Goal: Task Accomplishment & Management: Manage account settings

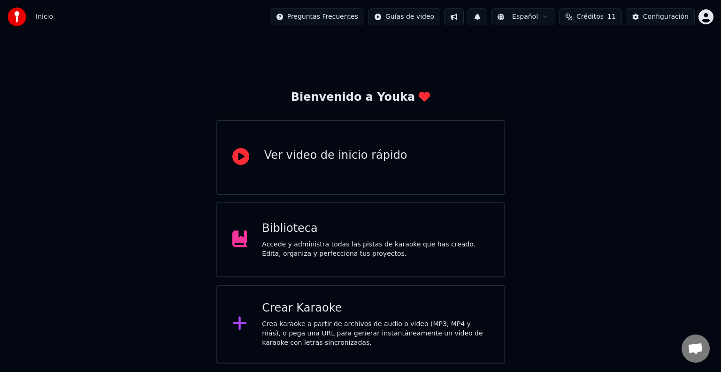
click at [336, 255] on div "Accede y administra todas las pistas de karaoke que has creado. Edita, organiza…" at bounding box center [375, 249] width 227 height 19
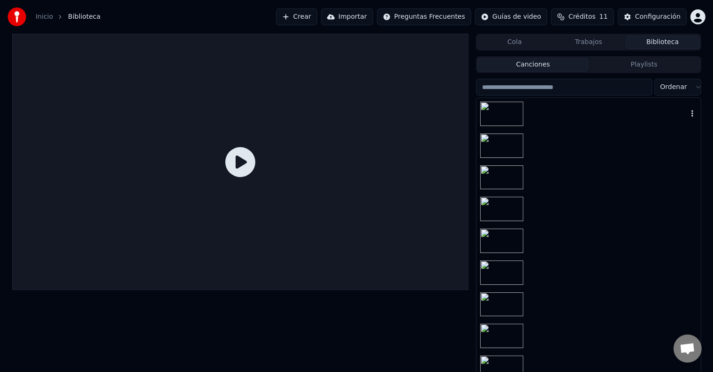
click at [591, 105] on div at bounding box center [588, 114] width 224 height 32
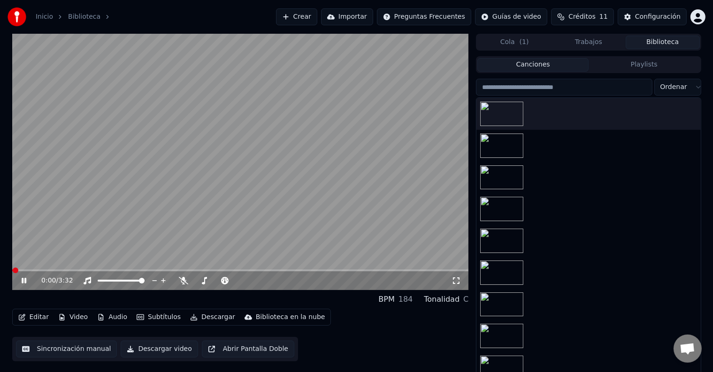
click at [216, 142] on video at bounding box center [240, 162] width 456 height 257
click at [40, 315] on button "Editar" at bounding box center [34, 317] width 38 height 13
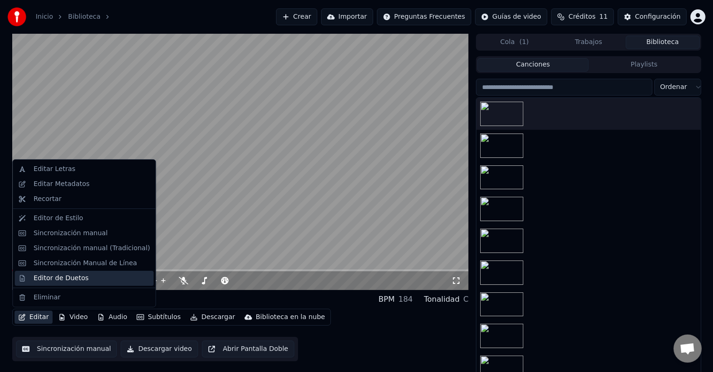
click at [66, 280] on div "Editor de Duetos" at bounding box center [60, 278] width 55 height 9
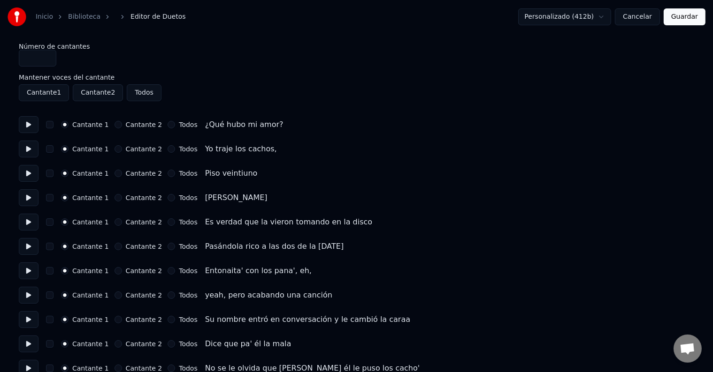
click at [50, 92] on button "Cantante 1" at bounding box center [44, 92] width 50 height 17
click at [83, 17] on link "Biblioteca" at bounding box center [84, 16] width 32 height 9
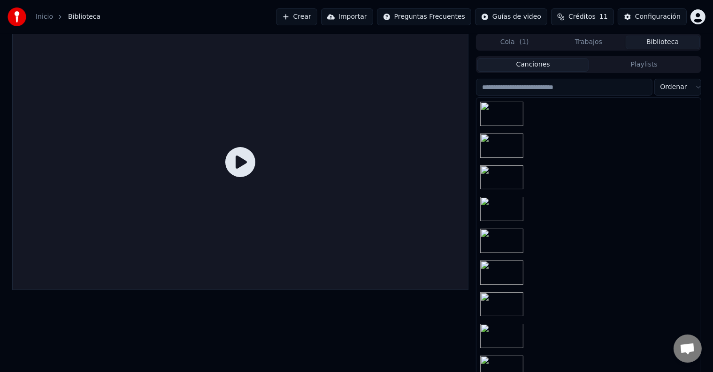
click at [248, 161] on icon at bounding box center [240, 162] width 30 height 30
click at [527, 158] on div at bounding box center [588, 146] width 224 height 32
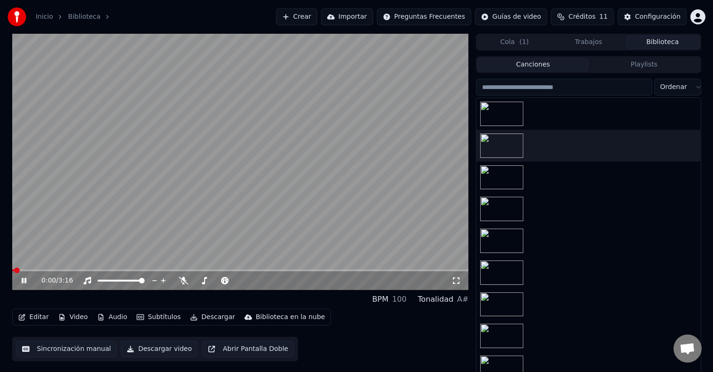
click at [25, 282] on icon at bounding box center [24, 281] width 5 height 6
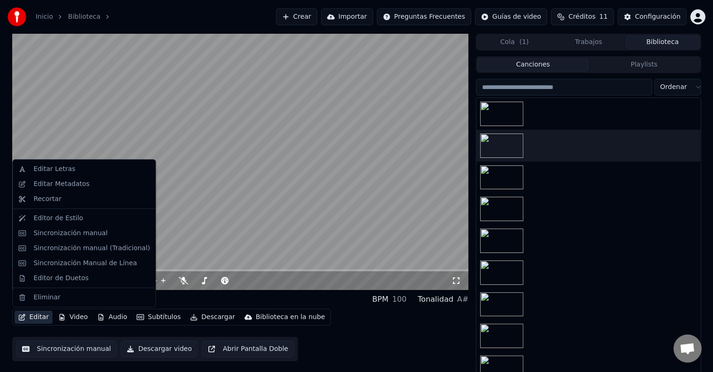
click at [29, 321] on button "Editar" at bounding box center [34, 317] width 38 height 13
click at [60, 184] on div "Editar Metadatos" at bounding box center [61, 184] width 56 height 9
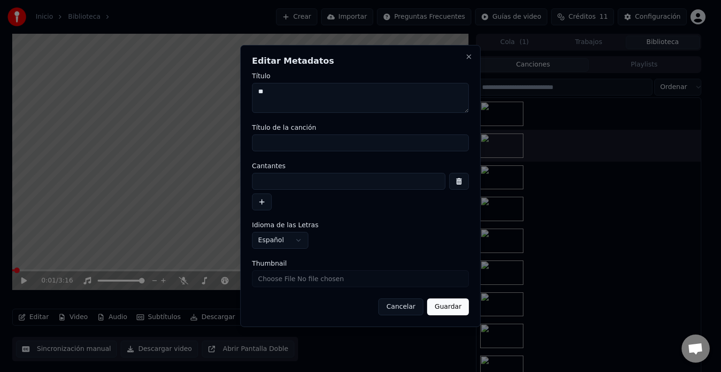
click at [270, 185] on input at bounding box center [348, 181] width 193 height 17
type input "*******"
click at [271, 204] on button "button" at bounding box center [262, 202] width 20 height 17
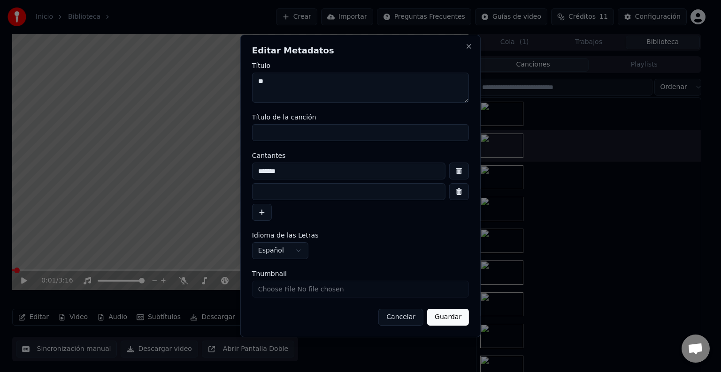
click at [278, 195] on input at bounding box center [348, 191] width 193 height 17
type input "********"
click at [451, 312] on button "Guardar" at bounding box center [448, 317] width 42 height 17
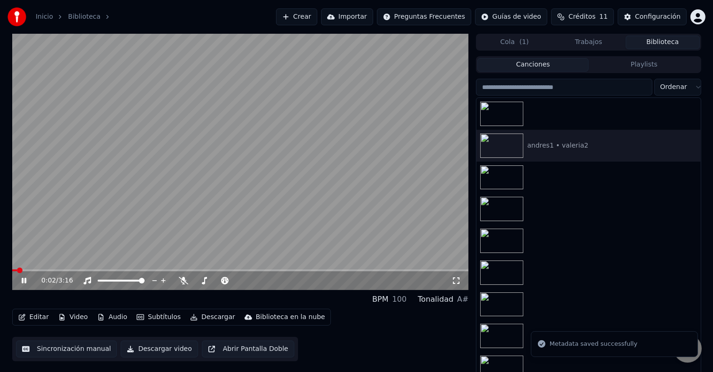
click at [30, 280] on icon at bounding box center [31, 281] width 22 height 8
click at [36, 319] on button "Editar" at bounding box center [34, 317] width 38 height 13
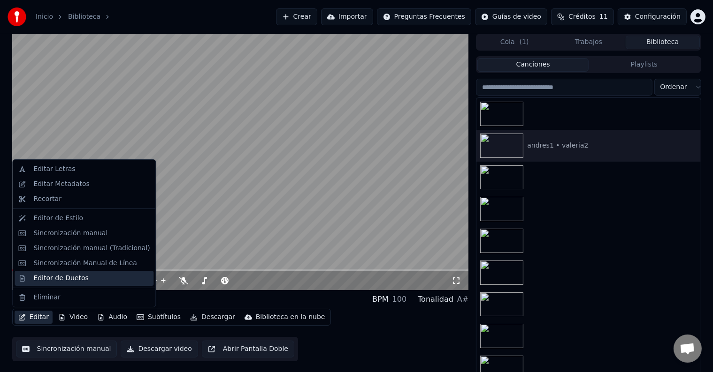
click at [68, 278] on div "Editor de Duetos" at bounding box center [60, 278] width 55 height 9
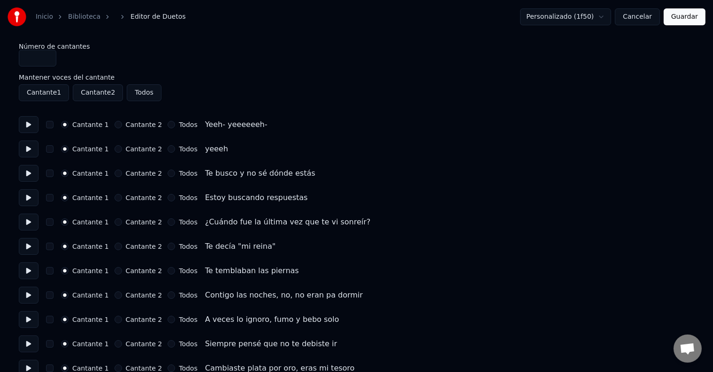
click at [53, 127] on button "button" at bounding box center [50, 125] width 8 height 8
click at [30, 123] on button at bounding box center [29, 124] width 20 height 17
click at [30, 147] on button at bounding box center [29, 149] width 20 height 17
click at [29, 168] on button at bounding box center [29, 173] width 20 height 17
click at [31, 199] on button at bounding box center [29, 198] width 20 height 17
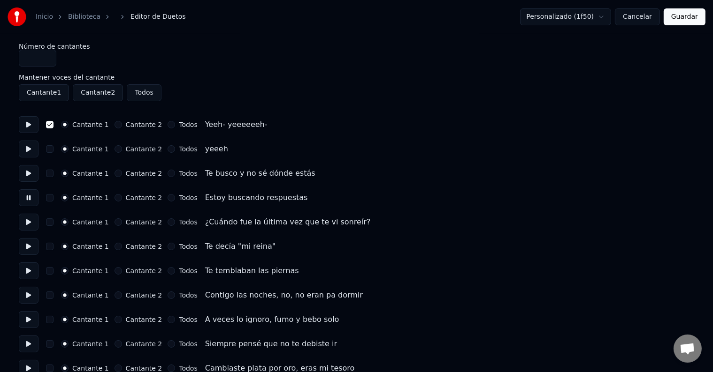
click at [30, 227] on button at bounding box center [29, 222] width 20 height 17
click at [30, 250] on button at bounding box center [29, 246] width 20 height 17
click at [114, 150] on button "Cantante 2" at bounding box center [118, 149] width 8 height 8
click at [114, 173] on button "Cantante 2" at bounding box center [118, 174] width 8 height 8
click at [114, 195] on button "Cantante 2" at bounding box center [118, 198] width 8 height 8
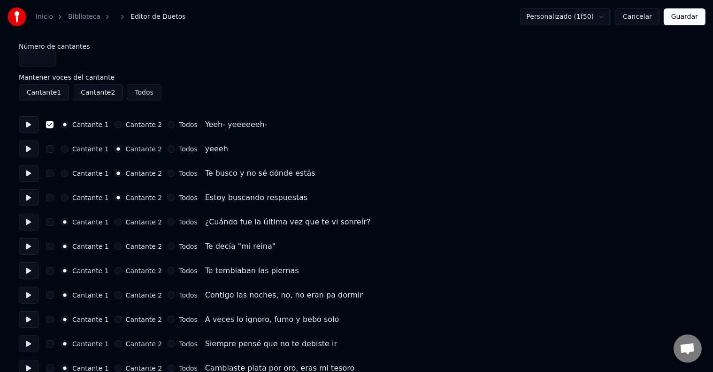
drag, startPoint x: 51, startPoint y: 198, endPoint x: 56, endPoint y: 204, distance: 8.0
click at [51, 198] on button "button" at bounding box center [50, 198] width 8 height 8
drag, startPoint x: 111, startPoint y: 197, endPoint x: 111, endPoint y: 208, distance: 10.8
click at [116, 197] on circle "button" at bounding box center [117, 198] width 3 height 3
click at [51, 171] on button "button" at bounding box center [50, 174] width 8 height 8
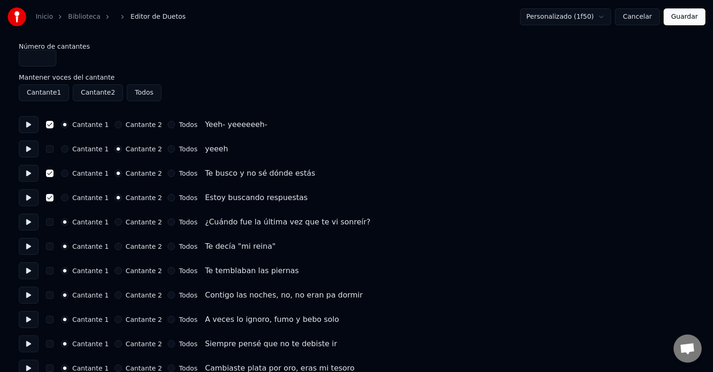
click at [116, 173] on icon "button" at bounding box center [118, 174] width 4 height 4
click at [114, 195] on button "Cantante 2" at bounding box center [118, 198] width 8 height 8
click at [116, 199] on circle "button" at bounding box center [117, 198] width 3 height 3
click at [167, 174] on button "Todos" at bounding box center [171, 174] width 8 height 8
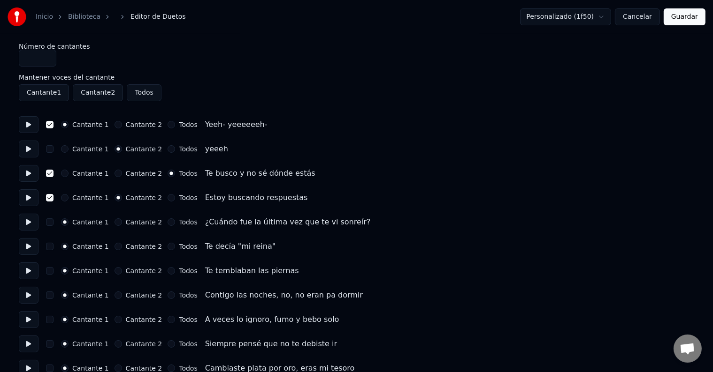
click at [114, 175] on button "Cantante 2" at bounding box center [118, 174] width 8 height 8
click at [65, 174] on button "Cantante 1" at bounding box center [65, 174] width 8 height 8
click at [51, 148] on button "button" at bounding box center [50, 149] width 8 height 8
click at [114, 221] on button "Cantante 2" at bounding box center [118, 223] width 8 height 8
click at [114, 247] on button "Cantante 2" at bounding box center [118, 247] width 8 height 8
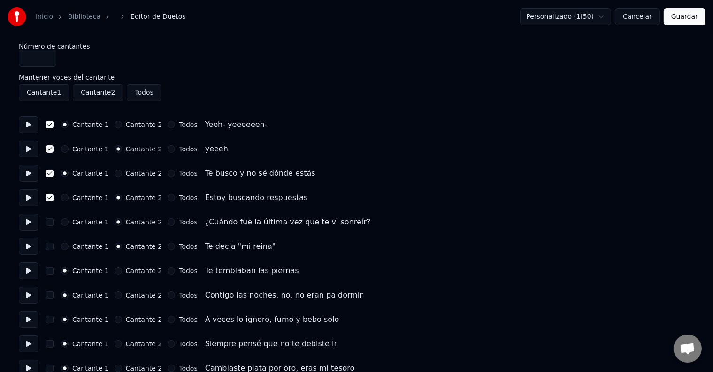
click at [167, 248] on button "Todos" at bounding box center [171, 247] width 8 height 8
click at [167, 176] on button "Todos" at bounding box center [171, 174] width 8 height 8
click at [167, 123] on button "Todos" at bounding box center [171, 125] width 8 height 8
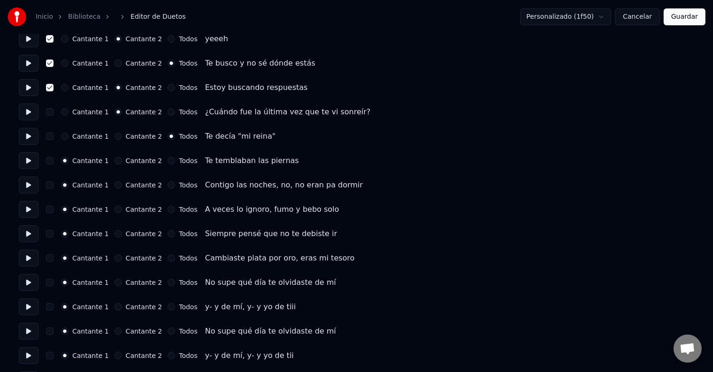
scroll to position [94, 0]
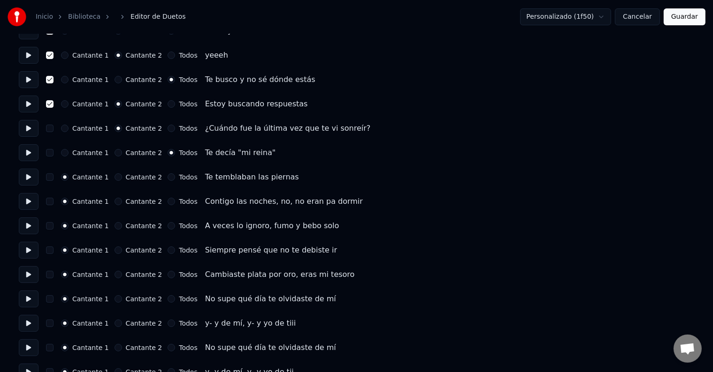
click at [115, 201] on button "Cantante 2" at bounding box center [118, 202] width 8 height 8
click at [167, 224] on button "Todos" at bounding box center [171, 226] width 8 height 8
click at [114, 249] on button "Cantante 2" at bounding box center [118, 251] width 8 height 8
click at [114, 276] on button "Cantante 2" at bounding box center [118, 275] width 8 height 8
click at [167, 299] on button "Todos" at bounding box center [171, 300] width 8 height 8
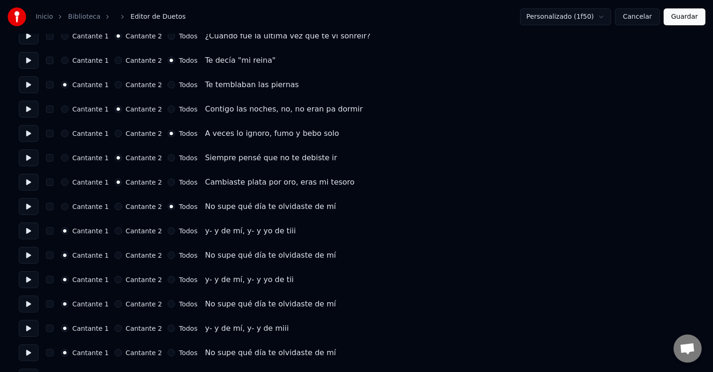
scroll to position [188, 0]
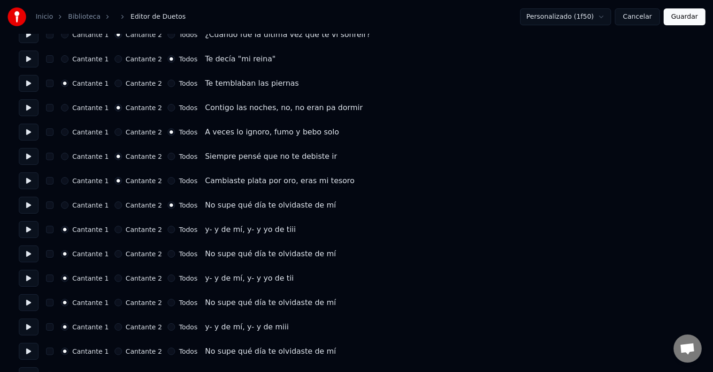
click at [114, 230] on button "Cantante 2" at bounding box center [118, 230] width 8 height 8
click at [167, 254] on button "Todos" at bounding box center [171, 255] width 8 height 8
click at [114, 279] on button "Cantante 2" at bounding box center [118, 279] width 8 height 8
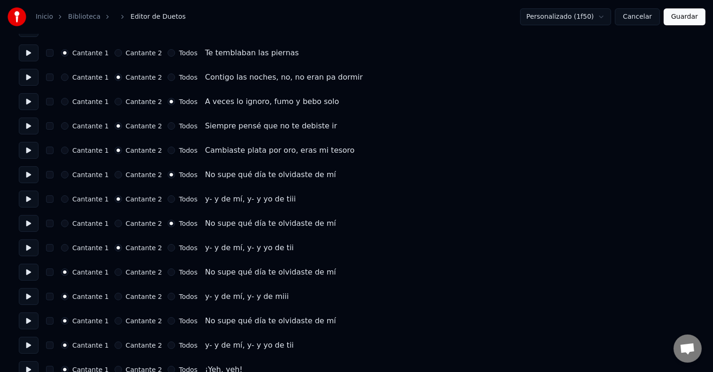
scroll to position [235, 0]
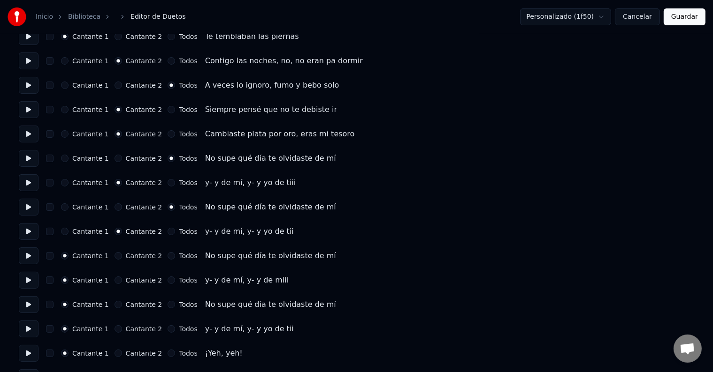
click at [167, 255] on button "Todos" at bounding box center [171, 256] width 8 height 8
click at [107, 281] on div "Cantante 1 Cantante 2 Todos" at bounding box center [129, 281] width 137 height 8
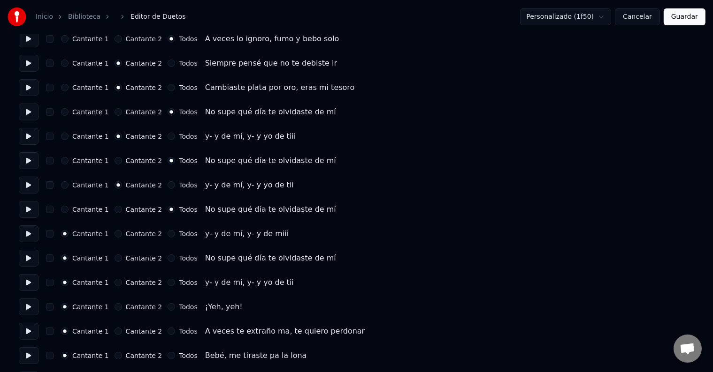
scroll to position [281, 0]
click at [114, 235] on button "Cantante 2" at bounding box center [118, 234] width 8 height 8
click at [167, 257] on button "Todos" at bounding box center [171, 258] width 8 height 8
click at [114, 281] on button "Cantante 2" at bounding box center [118, 283] width 8 height 8
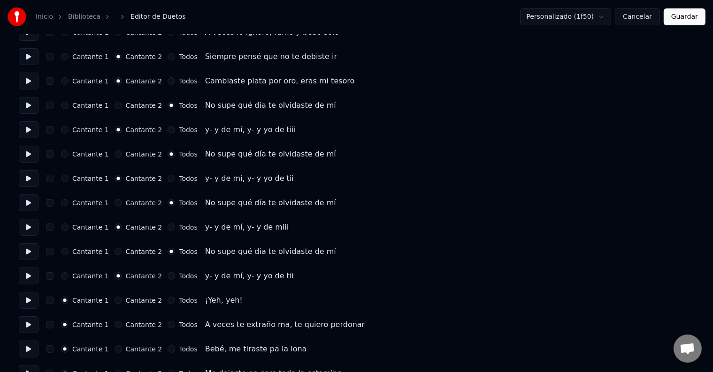
scroll to position [375, 0]
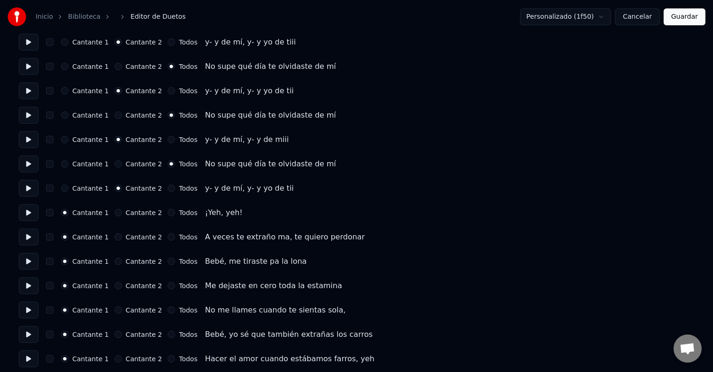
click at [684, 23] on button "Guardar" at bounding box center [684, 16] width 42 height 17
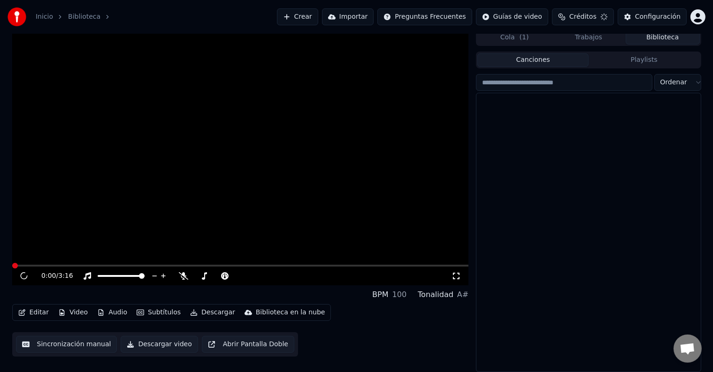
scroll to position [4, 0]
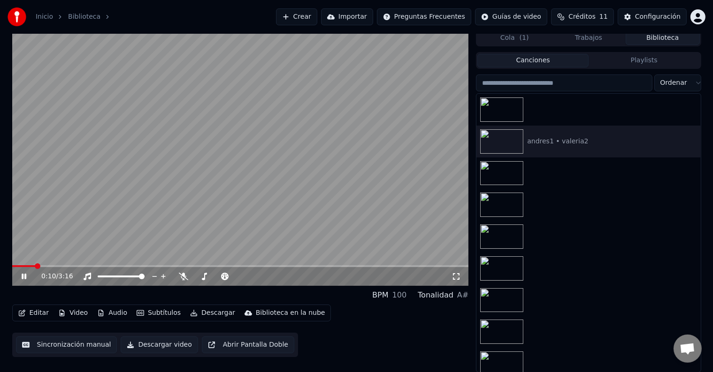
click at [184, 151] on video at bounding box center [240, 158] width 456 height 257
click at [28, 280] on icon at bounding box center [31, 277] width 22 height 8
click at [26, 277] on icon at bounding box center [31, 277] width 22 height 8
click at [638, 15] on button "Configuración" at bounding box center [651, 16] width 69 height 17
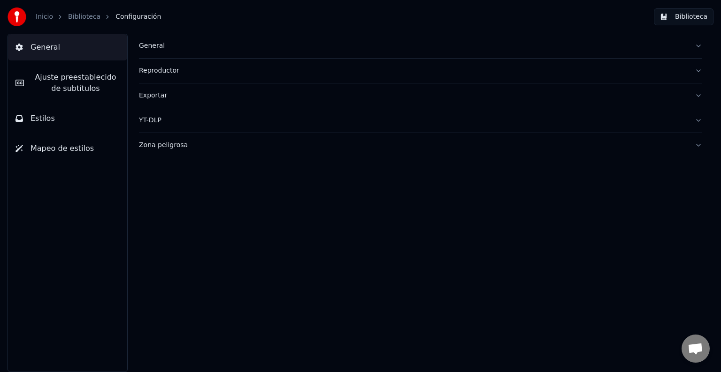
click at [49, 109] on button "Estilos" at bounding box center [67, 119] width 119 height 26
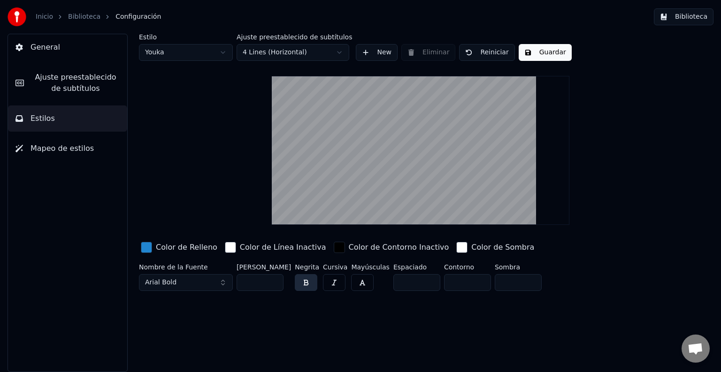
click at [60, 144] on span "Mapeo de estilos" at bounding box center [61, 148] width 63 height 11
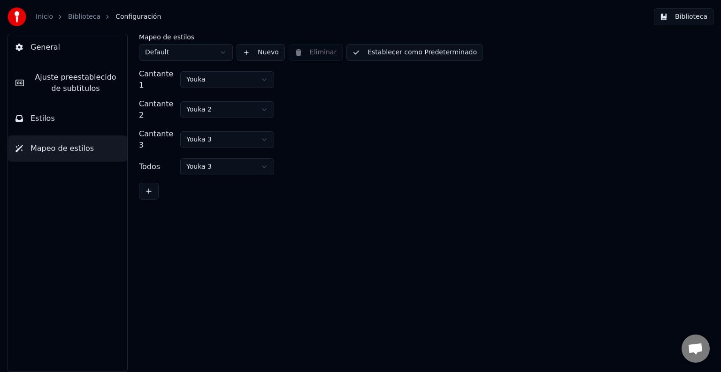
click at [220, 79] on html "Inicio Biblioteca Configuración Biblioteca General [PERSON_NAME] preestablecido…" at bounding box center [360, 186] width 721 height 372
click at [222, 79] on html "Inicio Biblioteca Configuración Biblioteca General [PERSON_NAME] preestablecido…" at bounding box center [360, 186] width 721 height 372
click at [66, 118] on button "Estilos" at bounding box center [67, 119] width 119 height 26
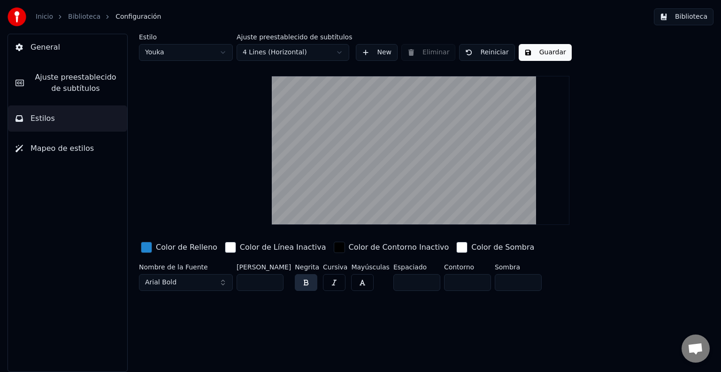
click at [60, 81] on span "Ajuste preestablecido de subtítulos" at bounding box center [75, 83] width 88 height 23
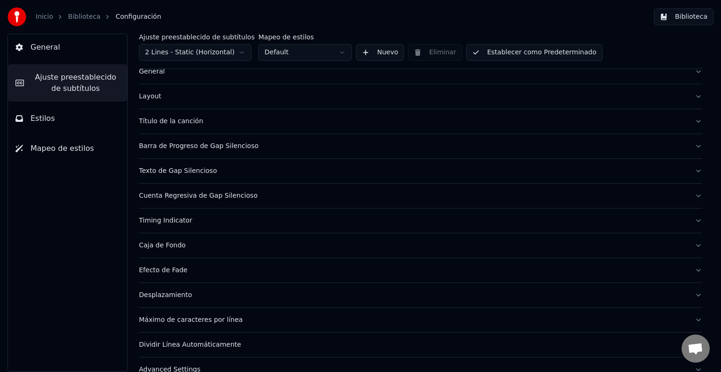
scroll to position [44, 0]
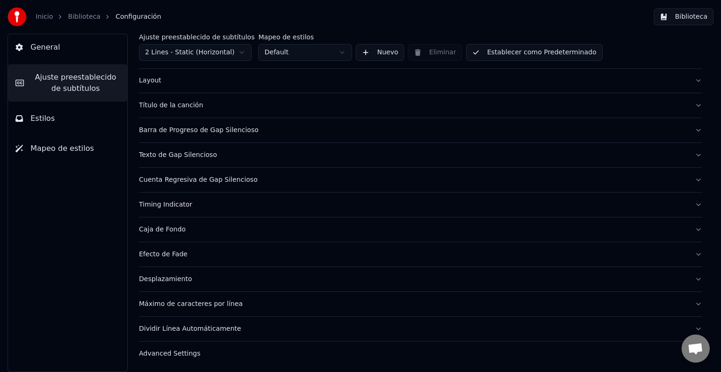
click at [73, 119] on button "Estilos" at bounding box center [67, 119] width 119 height 26
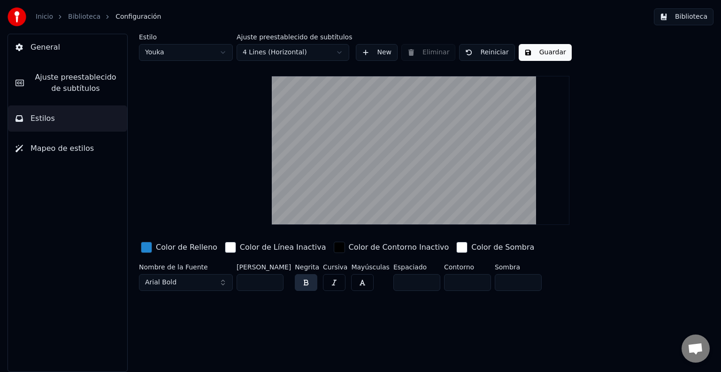
click at [184, 53] on html "Inicio Biblioteca Configuración Biblioteca General Ajuste preestablecido de sub…" at bounding box center [360, 186] width 721 height 372
click at [189, 52] on html "Inicio Biblioteca Configuración Biblioteca General Ajuste preestablecido de sub…" at bounding box center [360, 186] width 721 height 372
click at [271, 51] on html "Inicio Biblioteca Configuración Biblioteca General Ajuste preestablecido de sub…" at bounding box center [360, 186] width 721 height 372
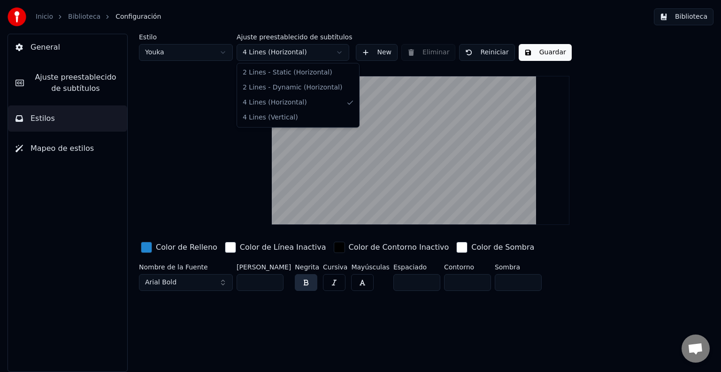
click at [271, 51] on html "Inicio Biblioteca Configuración Biblioteca General Ajuste preestablecido de sub…" at bounding box center [360, 186] width 721 height 372
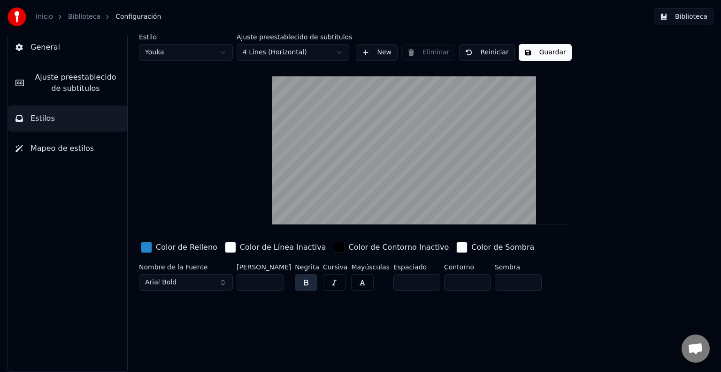
click at [77, 83] on span "Ajuste preestablecido de subtítulos" at bounding box center [75, 83] width 88 height 23
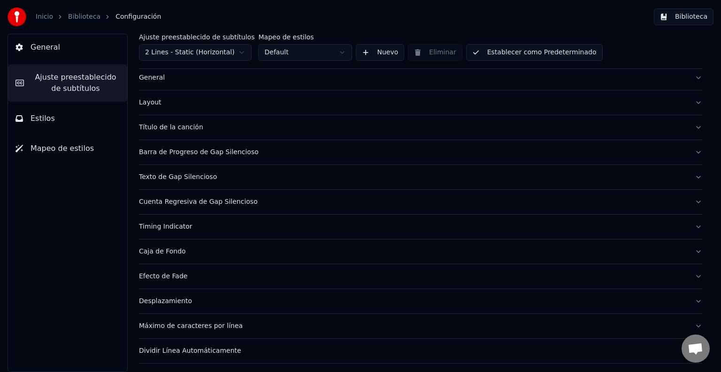
scroll to position [44, 0]
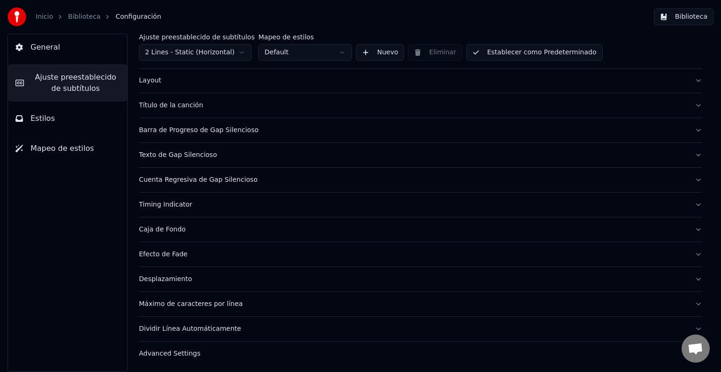
click at [172, 235] on button "Caja de Fondo" at bounding box center [420, 230] width 563 height 24
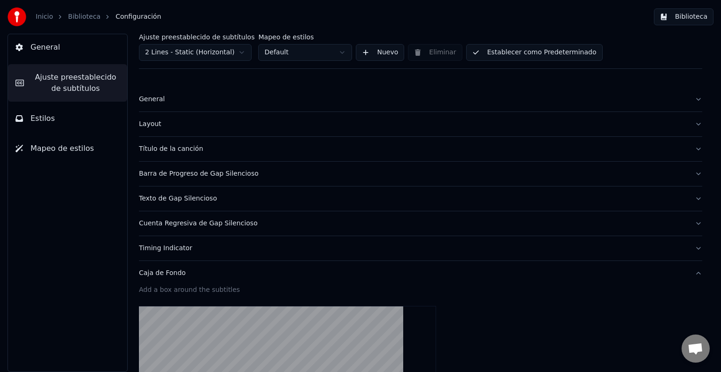
scroll to position [0, 0]
click at [148, 96] on div "General" at bounding box center [413, 99] width 548 height 9
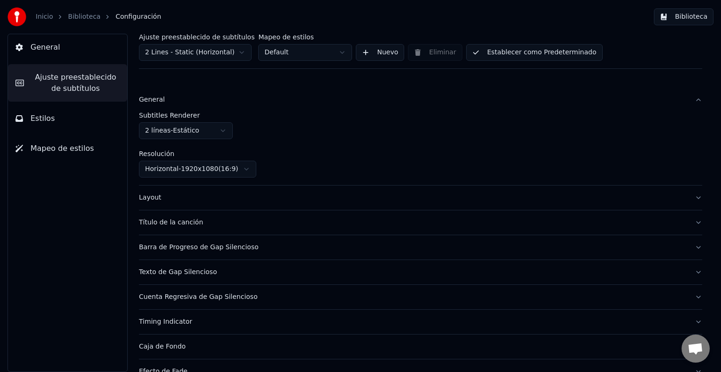
click at [190, 130] on html "Inicio Biblioteca Configuración Biblioteca General Ajuste preestablecido de sub…" at bounding box center [360, 186] width 721 height 372
click at [282, 112] on html "Inicio Biblioteca Configuración Biblioteca General Ajuste preestablecido de sub…" at bounding box center [360, 186] width 721 height 372
click at [184, 132] on html "Inicio Biblioteca Configuración Biblioteca General Ajuste preestablecido de sub…" at bounding box center [360, 186] width 721 height 372
click at [258, 116] on html "Inicio Biblioteca Configuración Biblioteca General Ajuste preestablecido de sub…" at bounding box center [360, 186] width 721 height 372
click at [200, 129] on html "Inicio Biblioteca Configuración Biblioteca General Ajuste preestablecido de sub…" at bounding box center [360, 186] width 721 height 372
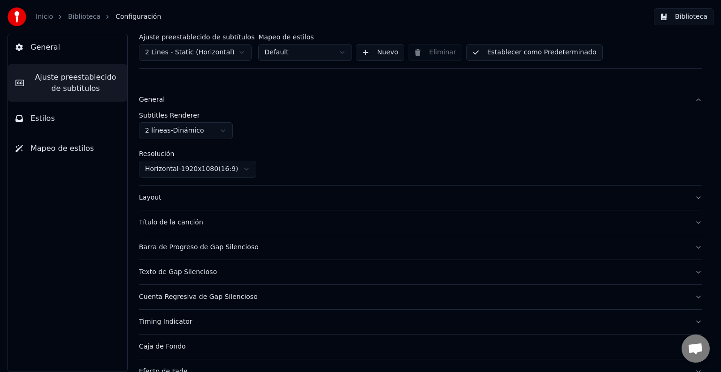
click at [191, 137] on html "Inicio Biblioteca Configuración Biblioteca General Ajuste preestablecido de sub…" at bounding box center [360, 186] width 721 height 372
click at [193, 131] on html "Inicio Biblioteca Configuración Biblioteca General Ajuste preestablecido de sub…" at bounding box center [360, 186] width 721 height 372
click at [187, 131] on html "Inicio Biblioteca Configuración Biblioteca General Ajuste preestablecido de sub…" at bounding box center [360, 186] width 721 height 372
click at [180, 141] on div "Subtitles Renderer 2 líneas - Estático Resolución Horizontal - 1920 x 1080 ( 16…" at bounding box center [420, 145] width 563 height 66
click at [179, 135] on html "Inicio Biblioteca Configuración Biblioteca General Ajuste preestablecido de sub…" at bounding box center [360, 186] width 721 height 372
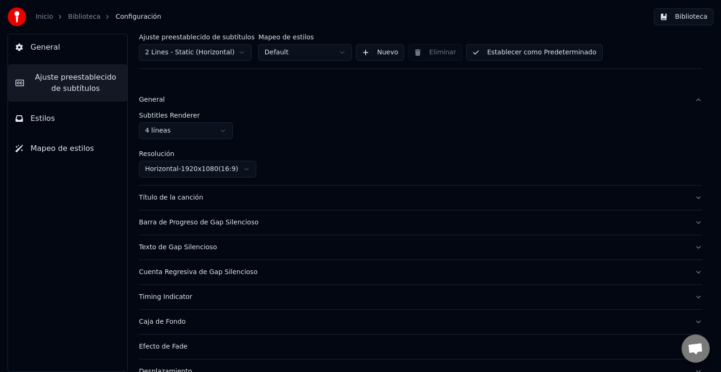
click at [176, 131] on html "Inicio Biblioteca Configuración Biblioteca General Ajuste preestablecido de sub…" at bounding box center [360, 186] width 721 height 372
click at [184, 132] on html "Inicio Biblioteca Configuración Biblioteca General Ajuste preestablecido de sub…" at bounding box center [360, 186] width 721 height 372
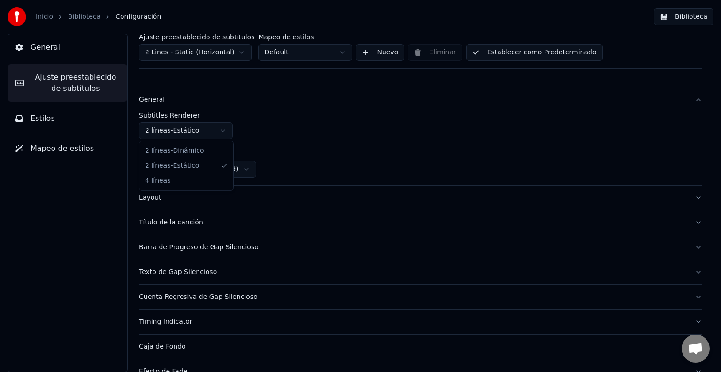
click at [314, 116] on html "Inicio Biblioteca Configuración Biblioteca General Ajuste preestablecido de sub…" at bounding box center [360, 186] width 721 height 372
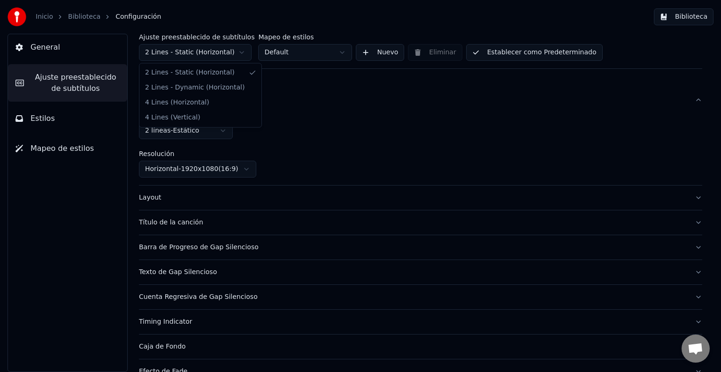
click at [220, 51] on html "Inicio Biblioteca Configuración Biblioteca General Ajuste preestablecido de sub…" at bounding box center [360, 186] width 721 height 372
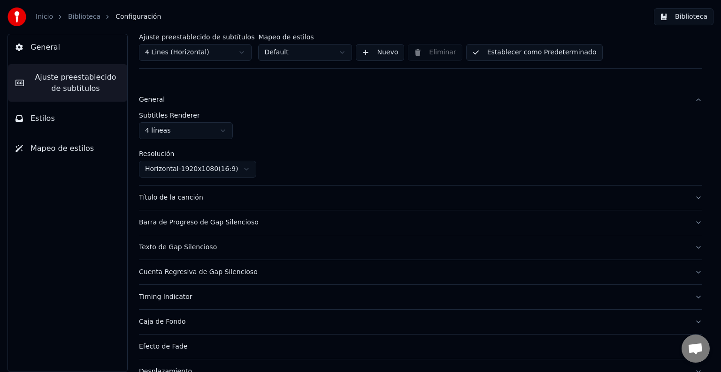
click at [42, 51] on span "General" at bounding box center [45, 47] width 30 height 11
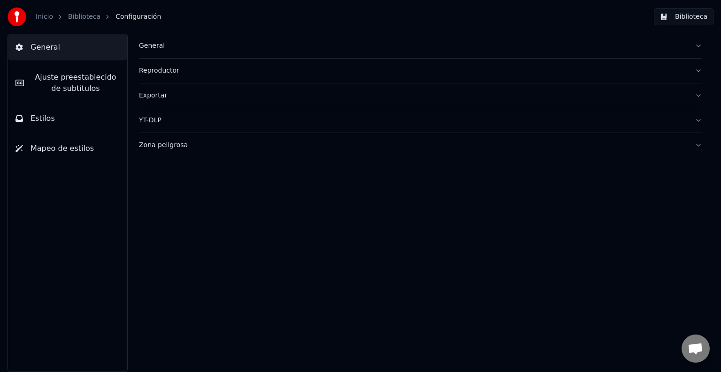
click at [77, 16] on link "Biblioteca" at bounding box center [84, 16] width 32 height 9
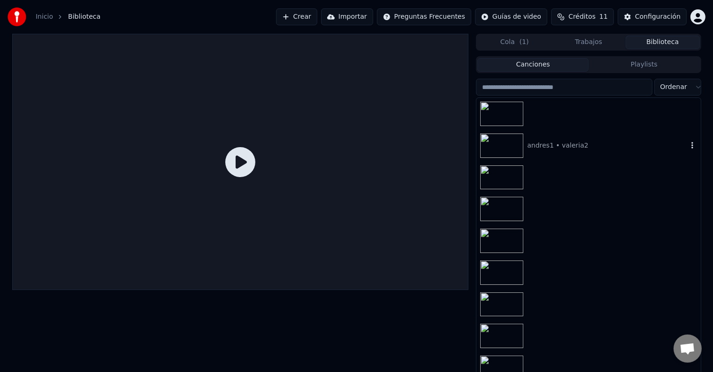
click at [546, 137] on div "andres1 • valeria2" at bounding box center [588, 146] width 224 height 32
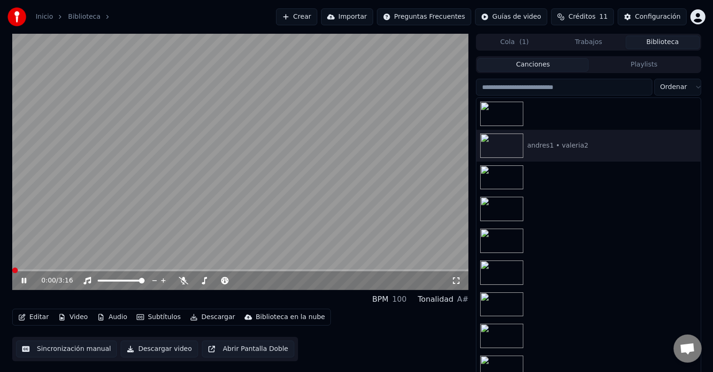
click at [43, 270] on span at bounding box center [240, 271] width 456 height 2
click at [65, 271] on span at bounding box center [240, 271] width 456 height 2
click at [24, 281] on icon at bounding box center [24, 281] width 5 height 6
click at [687, 142] on icon "button" at bounding box center [691, 146] width 9 height 8
click at [649, 20] on div "Configuración" at bounding box center [658, 16] width 46 height 9
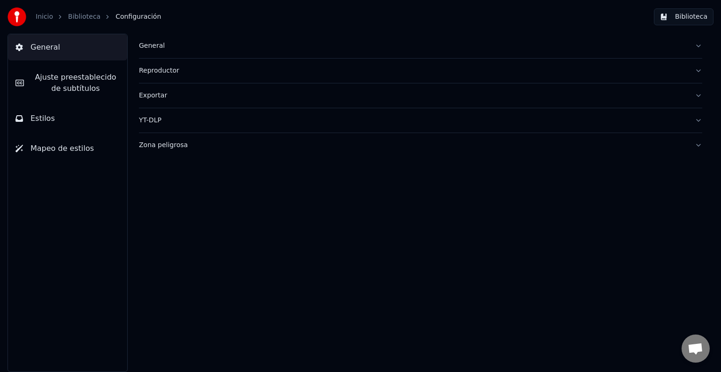
click at [148, 49] on div "General" at bounding box center [413, 45] width 548 height 9
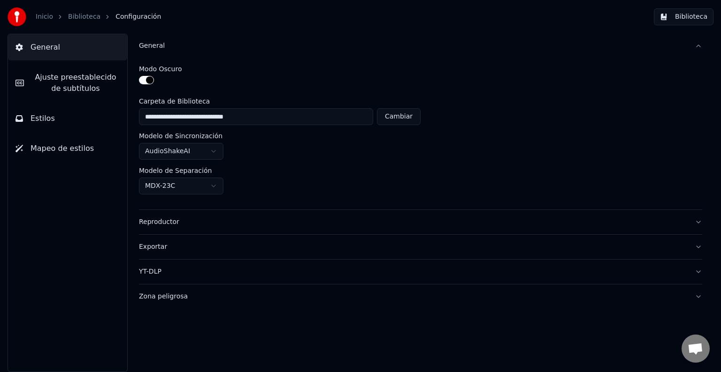
click at [84, 91] on span "Ajuste preestablecido de subtítulos" at bounding box center [75, 83] width 88 height 23
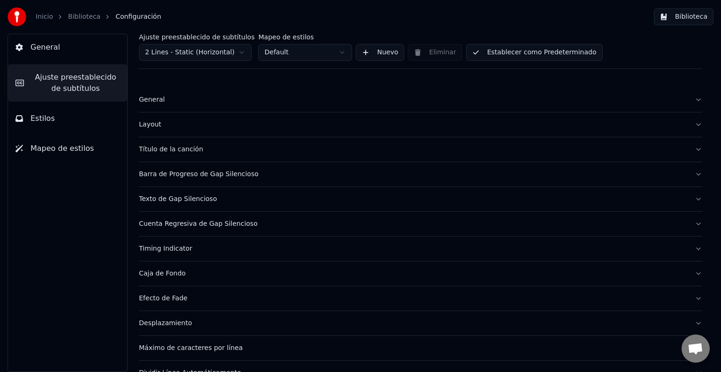
click at [148, 126] on div "Layout" at bounding box center [413, 124] width 548 height 9
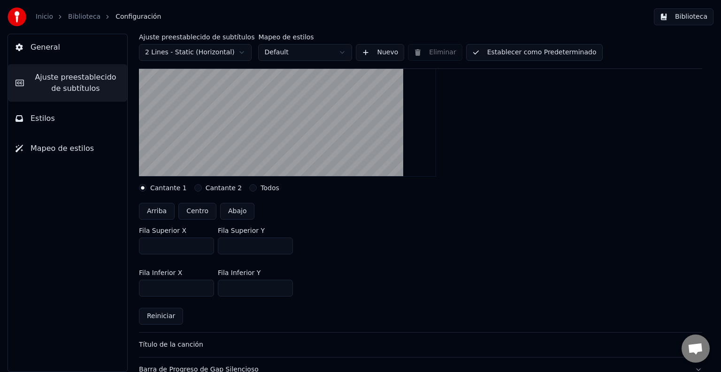
scroll to position [188, 0]
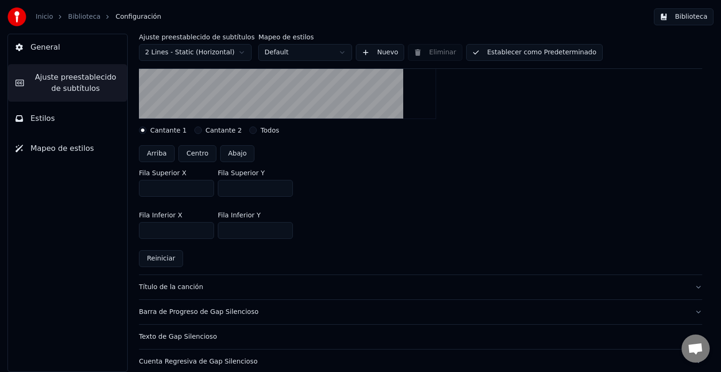
click at [194, 130] on button "Cantante 2" at bounding box center [198, 131] width 8 height 8
click at [146, 128] on button "Cantante 1" at bounding box center [143, 131] width 8 height 8
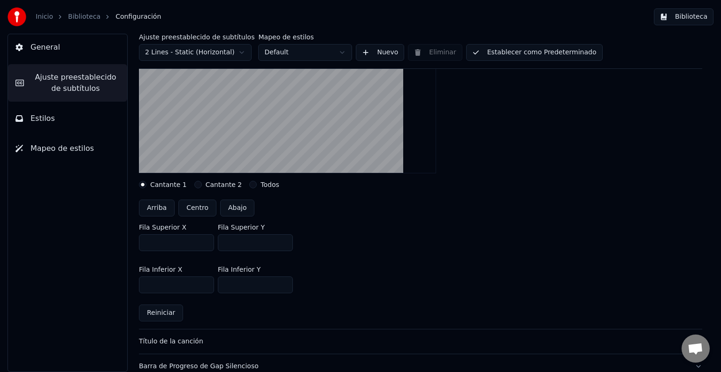
scroll to position [47, 0]
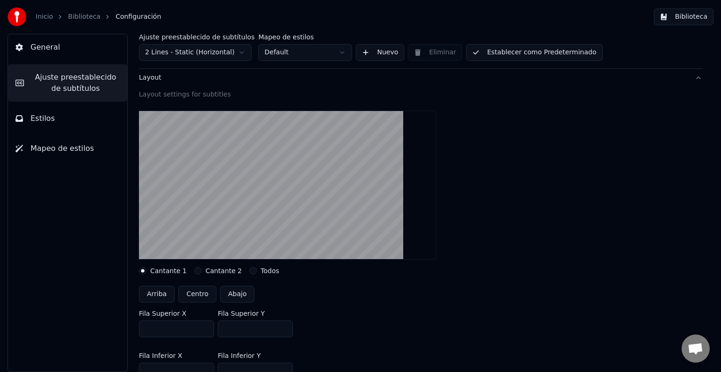
click at [194, 272] on button "Cantante 2" at bounding box center [198, 271] width 8 height 8
click at [249, 270] on button "Todos" at bounding box center [253, 271] width 8 height 8
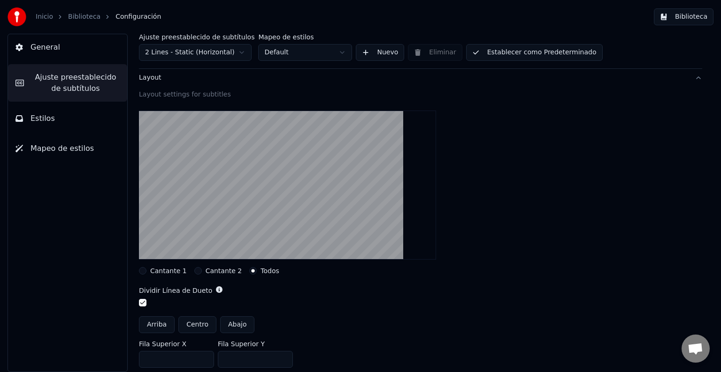
click at [245, 158] on video at bounding box center [287, 185] width 297 height 149
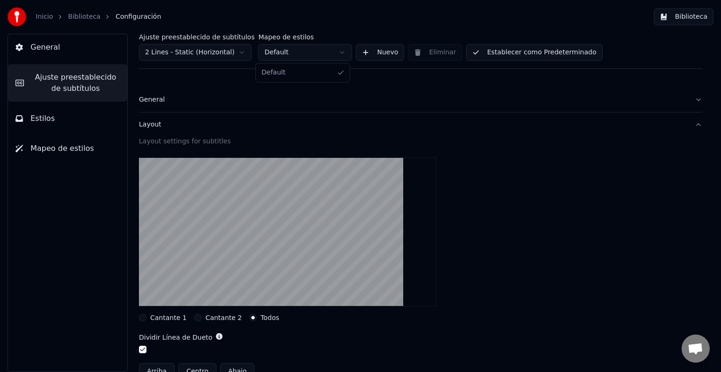
click at [324, 53] on html "Inicio Biblioteca Configuración Biblioteca General Ajuste preestablecido de sub…" at bounding box center [360, 186] width 721 height 372
click at [238, 52] on html "Inicio Biblioteca Configuración Biblioteca General Ajuste preestablecido de sub…" at bounding box center [360, 186] width 721 height 372
click at [212, 53] on html "Inicio Biblioteca Configuración Biblioteca General Ajuste preestablecido de sub…" at bounding box center [360, 186] width 721 height 372
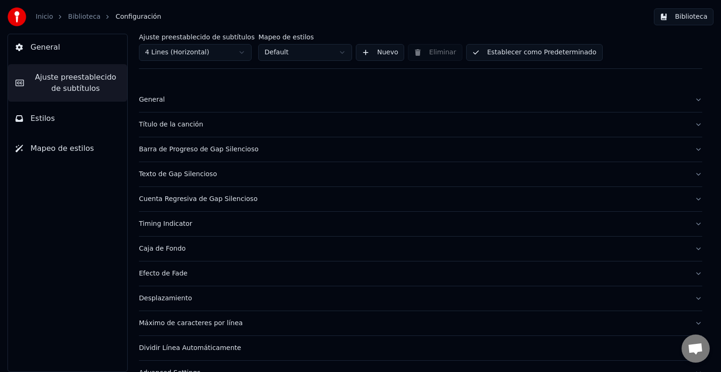
click at [193, 56] on html "Inicio Biblioteca Configuración Biblioteca General Ajuste preestablecido de sub…" at bounding box center [360, 186] width 721 height 372
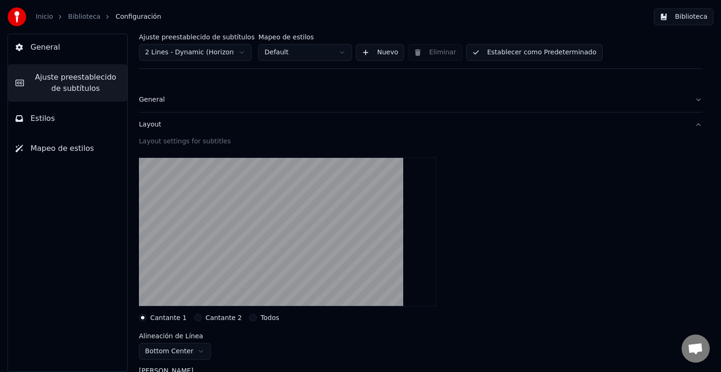
click at [202, 56] on html "Inicio Biblioteca Configuración Biblioteca General Ajuste preestablecido de sub…" at bounding box center [360, 186] width 721 height 372
click at [198, 53] on html "Inicio Biblioteca Configuración Biblioteca General Ajuste preestablecido de sub…" at bounding box center [360, 186] width 721 height 372
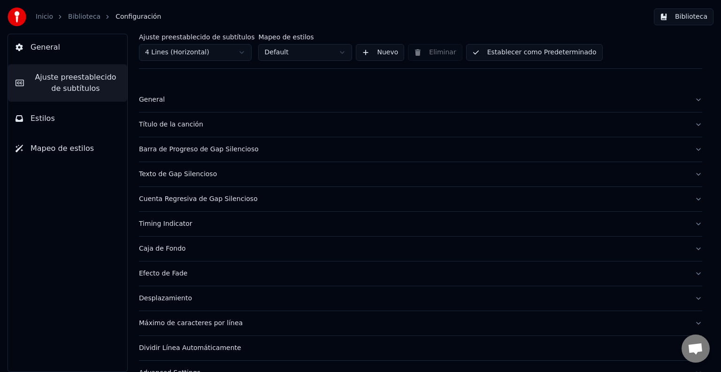
scroll to position [19, 0]
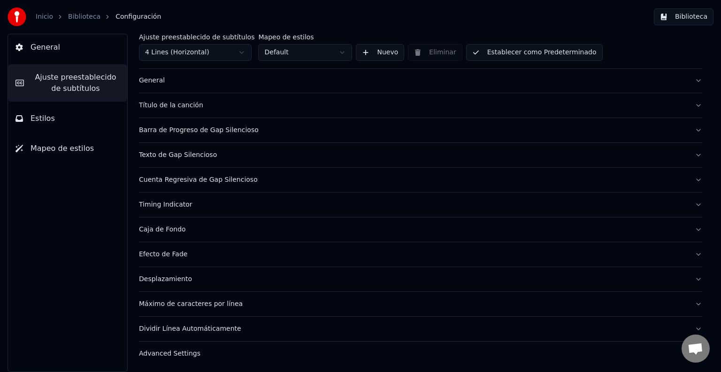
click at [164, 229] on div "Caja de Fondo" at bounding box center [413, 229] width 548 height 9
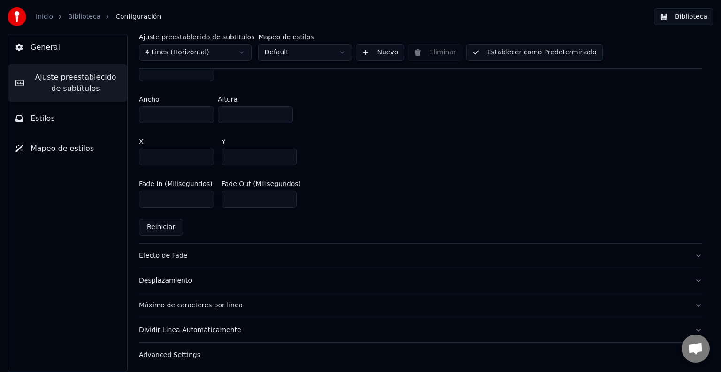
scroll to position [540, 0]
click at [56, 51] on button "General" at bounding box center [67, 47] width 119 height 26
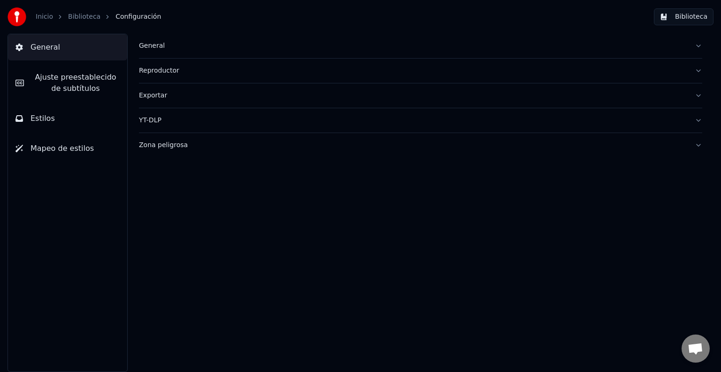
click at [689, 18] on button "Biblioteca" at bounding box center [684, 16] width 60 height 17
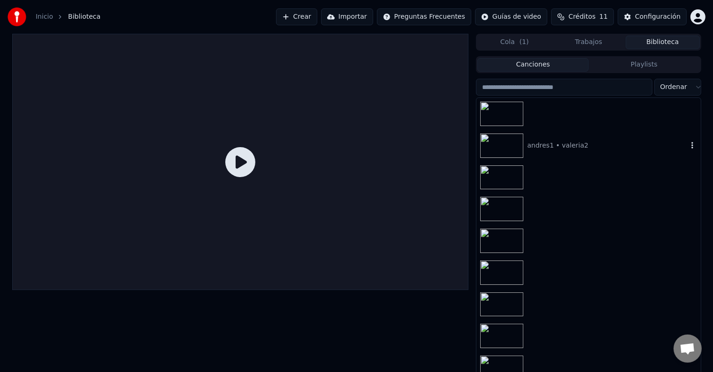
click at [533, 146] on div "andres1 • valeria2" at bounding box center [607, 145] width 160 height 9
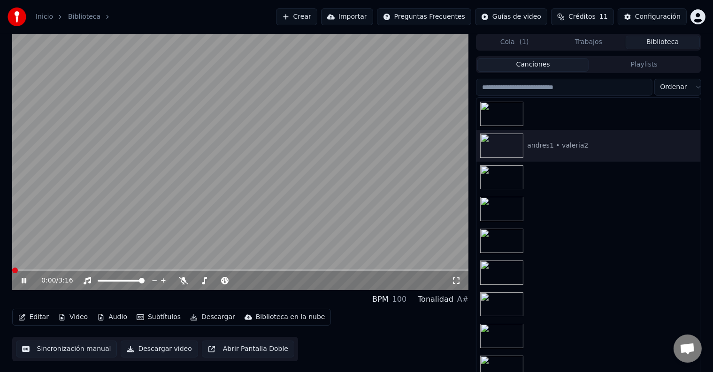
click at [65, 271] on span at bounding box center [240, 271] width 456 height 2
click at [251, 175] on video at bounding box center [240, 162] width 456 height 257
click at [655, 18] on div "Configuración" at bounding box center [658, 16] width 46 height 9
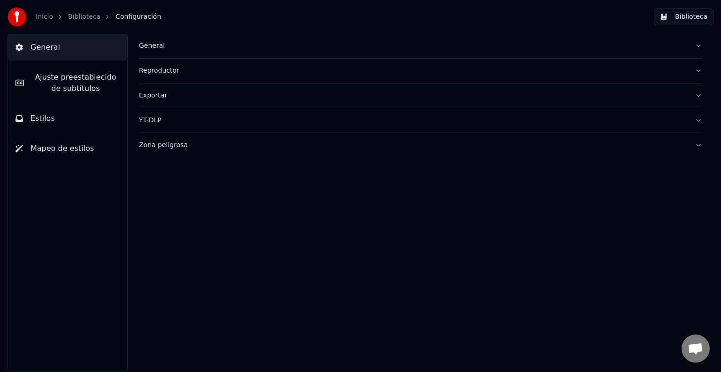
click at [76, 82] on span "Ajuste preestablecido de subtítulos" at bounding box center [75, 83] width 88 height 23
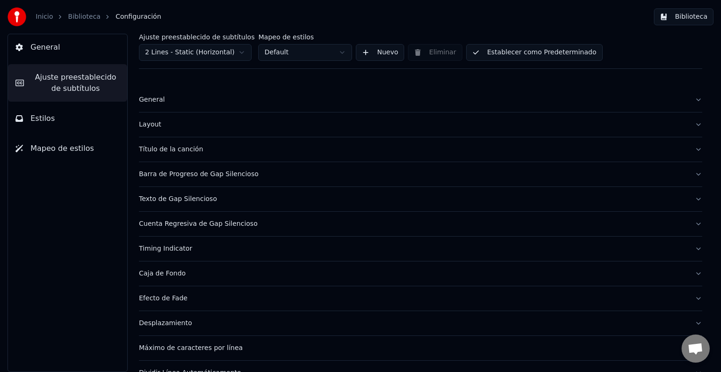
scroll to position [44, 0]
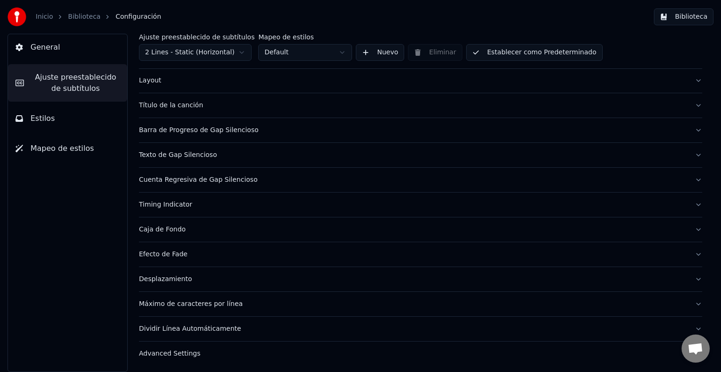
click at [190, 297] on button "Máximo de caracteres por línea" at bounding box center [420, 304] width 563 height 24
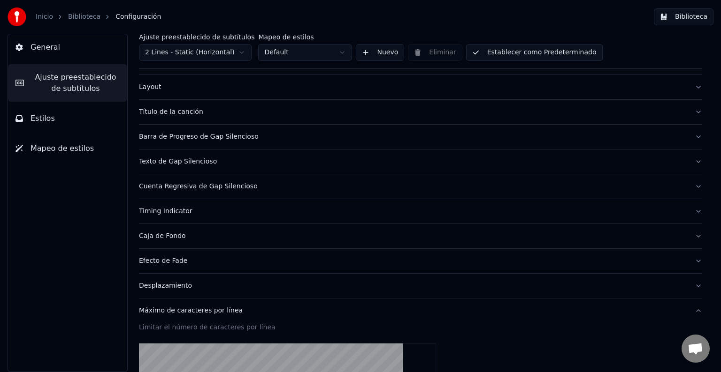
scroll to position [0, 0]
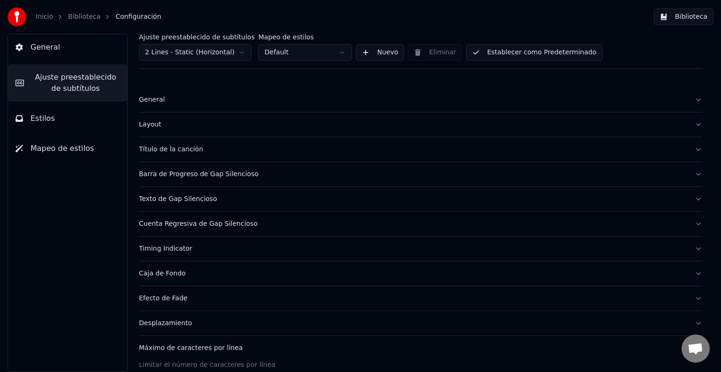
click at [63, 129] on button "Estilos" at bounding box center [67, 119] width 119 height 26
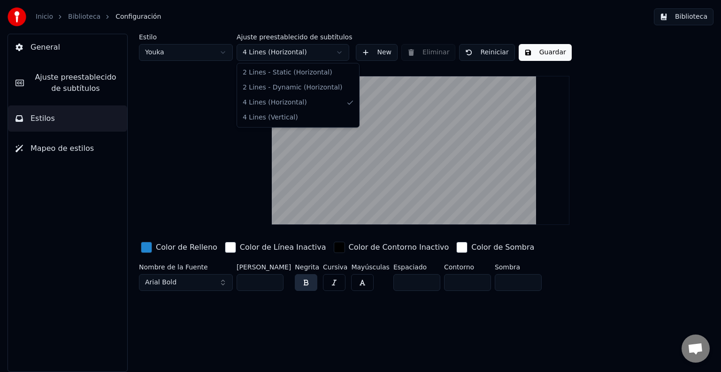
click at [306, 54] on html "Inicio Biblioteca Configuración Biblioteca General Ajuste preestablecido de sub…" at bounding box center [360, 186] width 721 height 372
click at [79, 198] on html "Inicio Biblioteca Configuración Biblioteca General Ajuste preestablecido de sub…" at bounding box center [360, 186] width 721 height 372
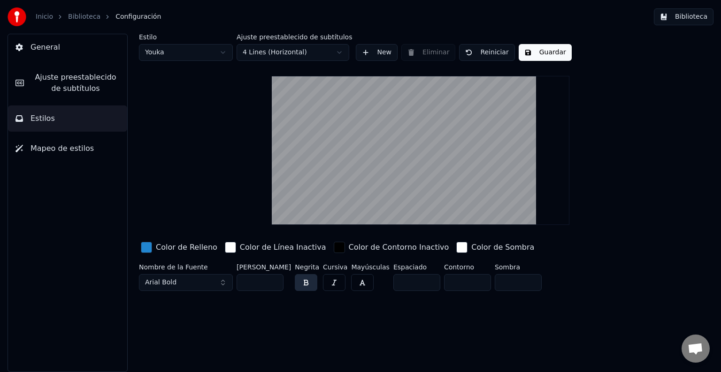
click at [63, 158] on button "Mapeo de estilos" at bounding box center [67, 149] width 119 height 26
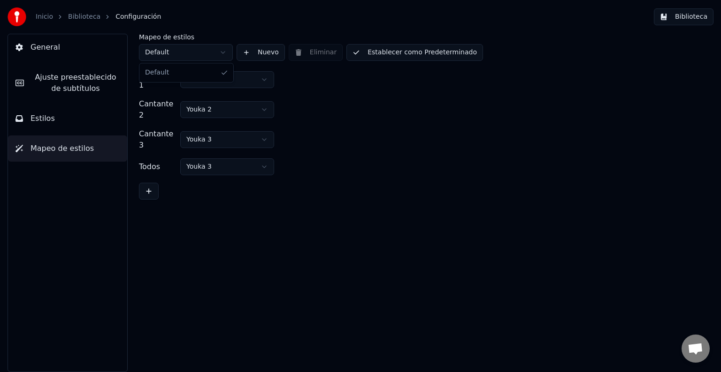
click at [212, 53] on html "Inicio Biblioteca Configuración Biblioteca General [PERSON_NAME] preestablecido…" at bounding box center [360, 186] width 721 height 372
click at [235, 84] on html "Inicio Biblioteca Configuración Biblioteca General [PERSON_NAME] preestablecido…" at bounding box center [360, 186] width 721 height 372
click at [322, 99] on html "Inicio Biblioteca Configuración Biblioteca General [PERSON_NAME] preestablecido…" at bounding box center [360, 186] width 721 height 372
click at [223, 152] on html "Inicio Biblioteca Configuración Biblioteca General [PERSON_NAME] preestablecido…" at bounding box center [360, 186] width 721 height 372
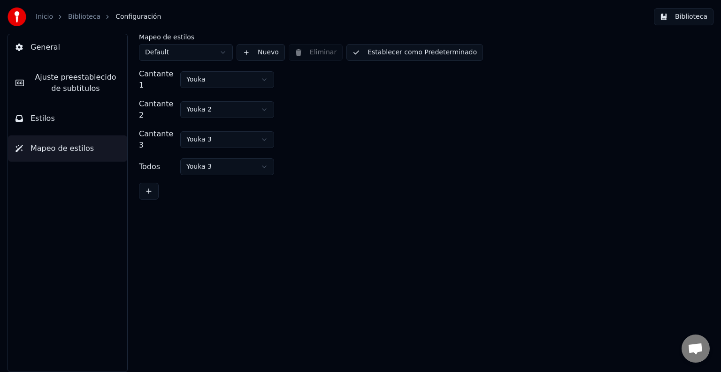
click at [223, 152] on html "Inicio Biblioteca Configuración Biblioteca General [PERSON_NAME] preestablecido…" at bounding box center [360, 186] width 721 height 372
click at [227, 99] on html "Inicio Biblioteca Configuración Biblioteca General [PERSON_NAME] preestablecido…" at bounding box center [360, 186] width 721 height 372
click at [225, 104] on html "Inicio Biblioteca Configuración Biblioteca General [PERSON_NAME] preestablecido…" at bounding box center [360, 186] width 721 height 372
click at [304, 102] on div "Cantante 2 Youka 2" at bounding box center [420, 110] width 563 height 23
click at [154, 183] on button at bounding box center [149, 191] width 20 height 17
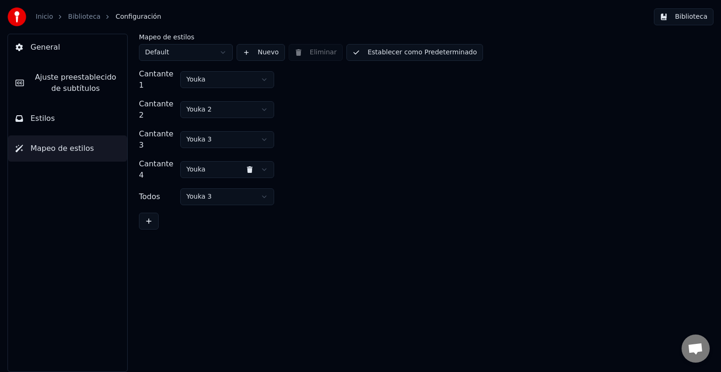
click at [243, 174] on html "Inicio Biblioteca Configuración Biblioteca General [PERSON_NAME] preestablecido…" at bounding box center [360, 186] width 721 height 372
click at [251, 152] on html "Inicio Biblioteca Configuración Biblioteca General [PERSON_NAME] preestablecido…" at bounding box center [360, 186] width 721 height 372
click at [249, 161] on button at bounding box center [249, 169] width 19 height 17
click at [301, 131] on div "Cantante 3 Youka 3" at bounding box center [420, 140] width 563 height 23
click at [165, 53] on html "Inicio Biblioteca Configuración Biblioteca General [PERSON_NAME] preestablecido…" at bounding box center [360, 186] width 721 height 372
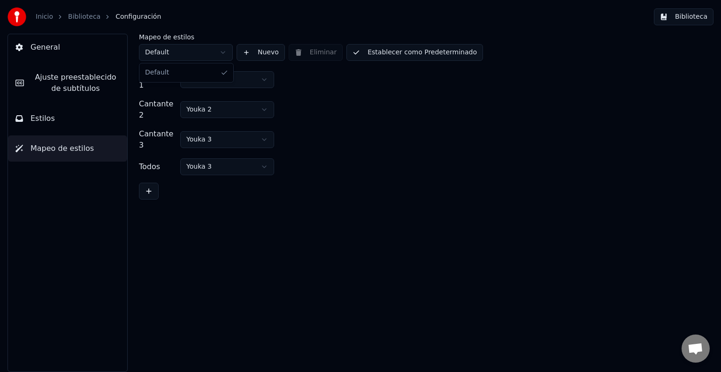
click at [173, 54] on html "Inicio Biblioteca Configuración Biblioteca General [PERSON_NAME] preestablecido…" at bounding box center [360, 186] width 721 height 372
click at [59, 53] on button "General" at bounding box center [67, 47] width 119 height 26
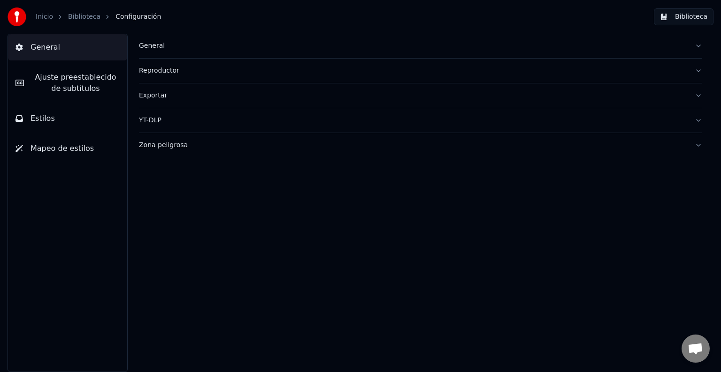
click at [59, 72] on span "Ajuste preestablecido de subtítulos" at bounding box center [75, 83] width 88 height 23
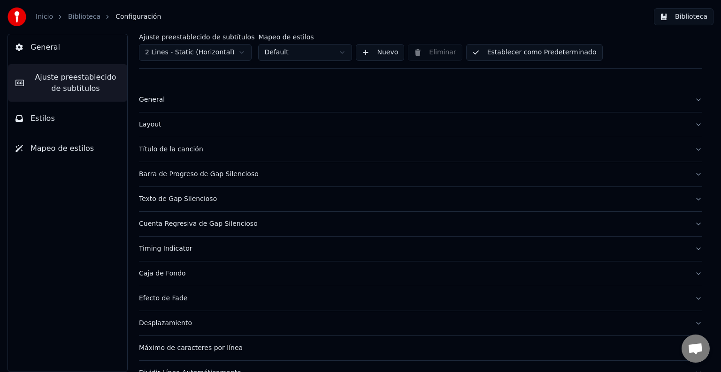
click at [61, 112] on button "Estilos" at bounding box center [67, 119] width 119 height 26
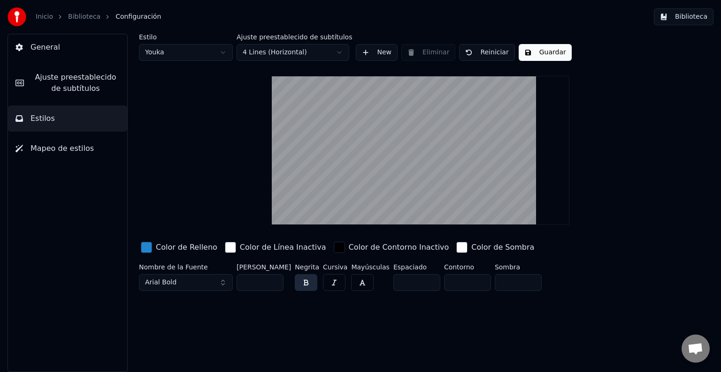
click at [58, 46] on button "General" at bounding box center [67, 47] width 119 height 26
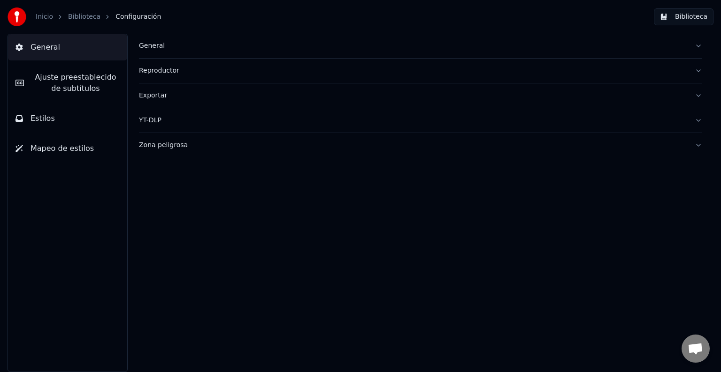
click at [154, 147] on div "Zona peligrosa" at bounding box center [413, 145] width 548 height 9
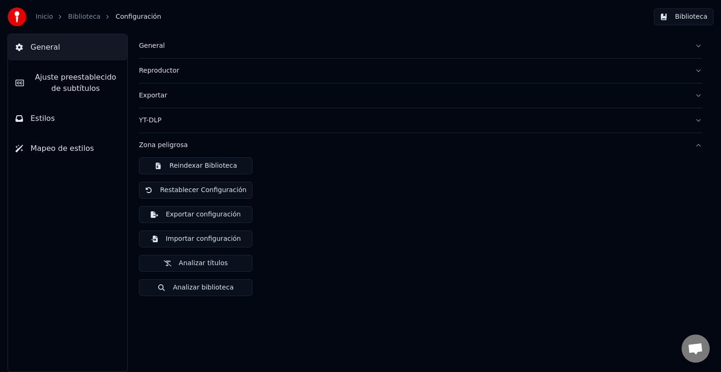
click at [39, 68] on button "Ajuste preestablecido de subtítulos" at bounding box center [67, 83] width 119 height 38
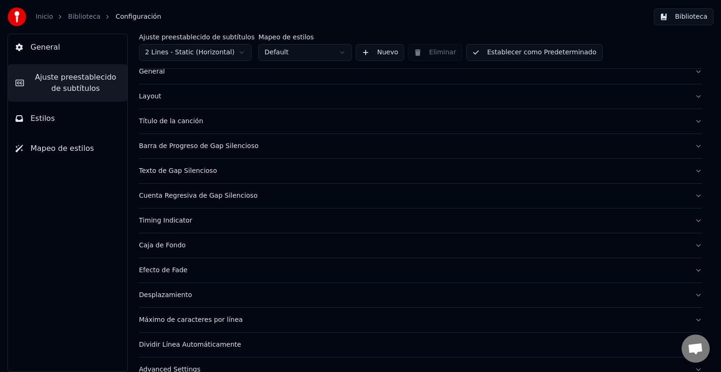
scroll to position [44, 0]
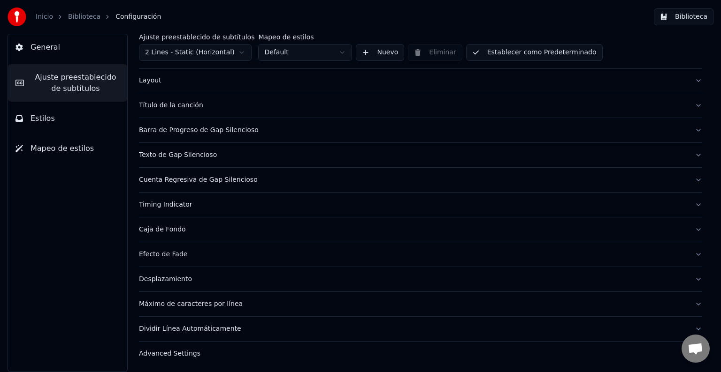
click at [178, 234] on button "Caja de Fondo" at bounding box center [420, 230] width 563 height 24
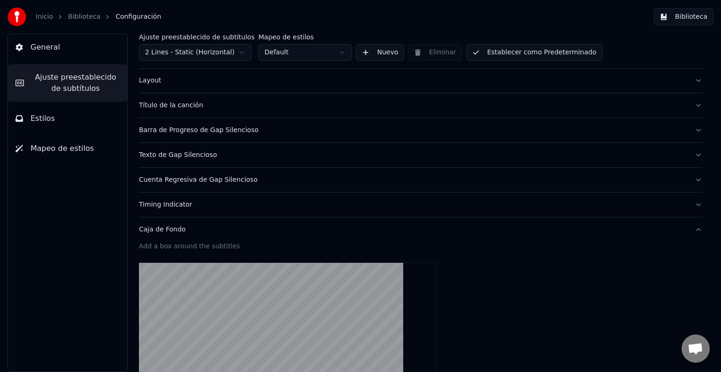
click at [176, 206] on div "Timing Indicator" at bounding box center [413, 204] width 548 height 9
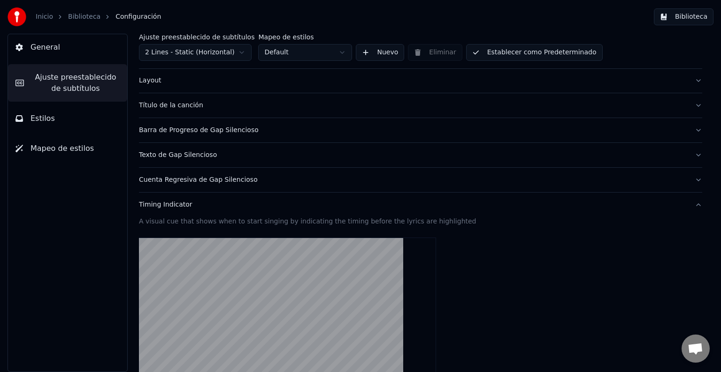
click at [173, 154] on div "Texto de Gap Silencioso" at bounding box center [413, 155] width 548 height 9
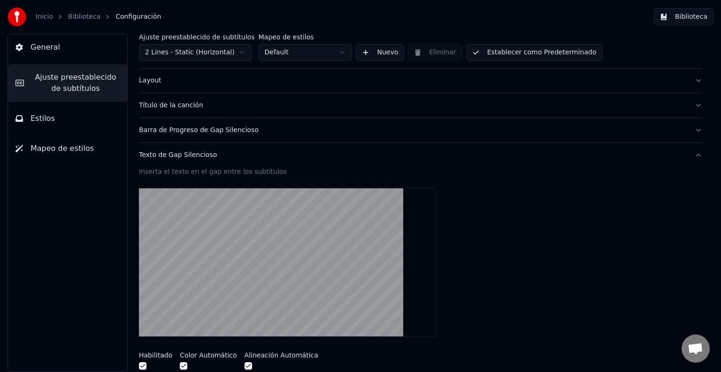
click at [152, 101] on div "Título de la canción" at bounding box center [413, 105] width 548 height 9
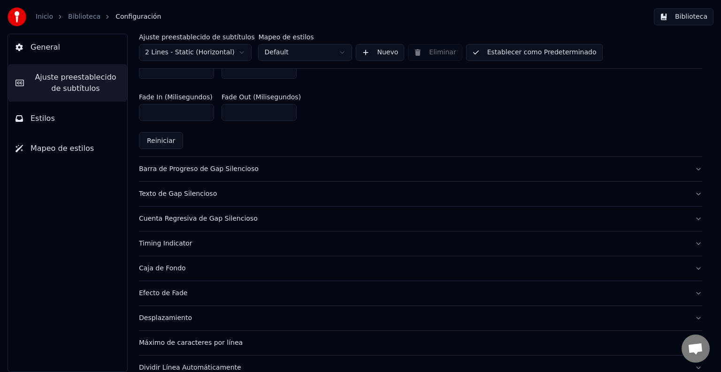
scroll to position [512, 0]
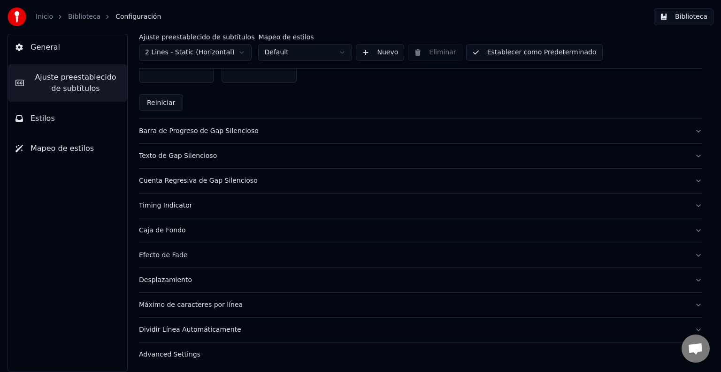
click at [197, 304] on div "Máximo de caracteres por línea" at bounding box center [413, 305] width 548 height 9
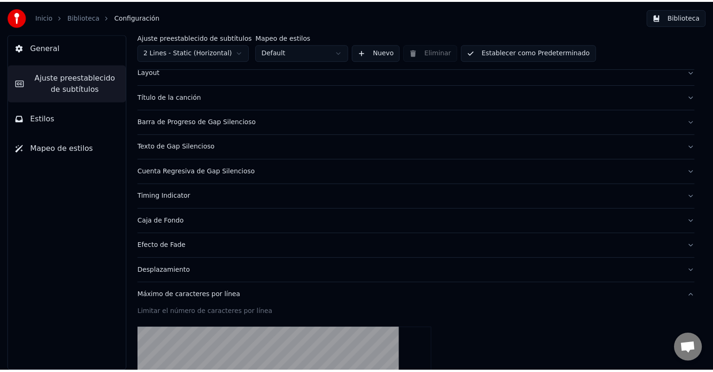
scroll to position [0, 0]
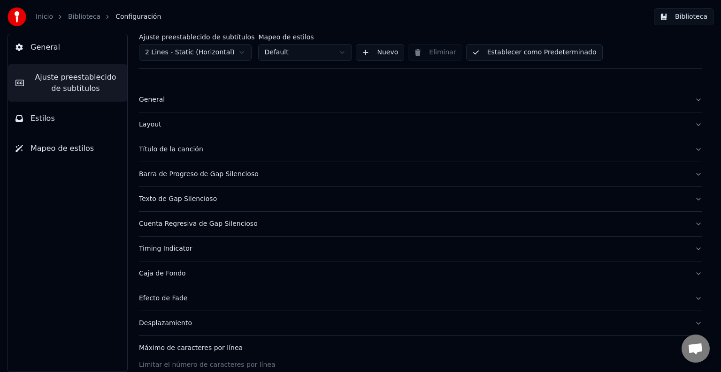
click at [57, 51] on button "General" at bounding box center [67, 47] width 119 height 26
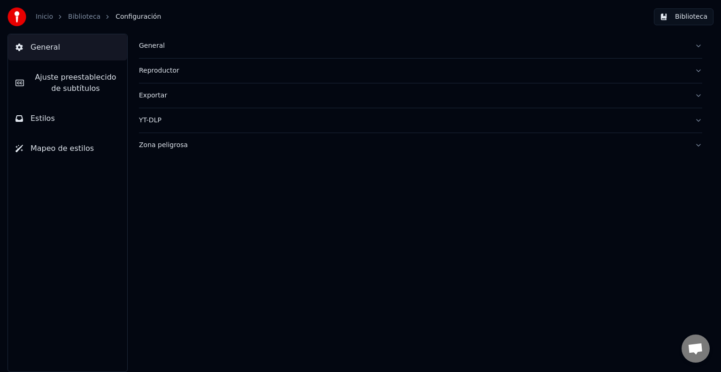
click at [78, 20] on link "Biblioteca" at bounding box center [84, 16] width 32 height 9
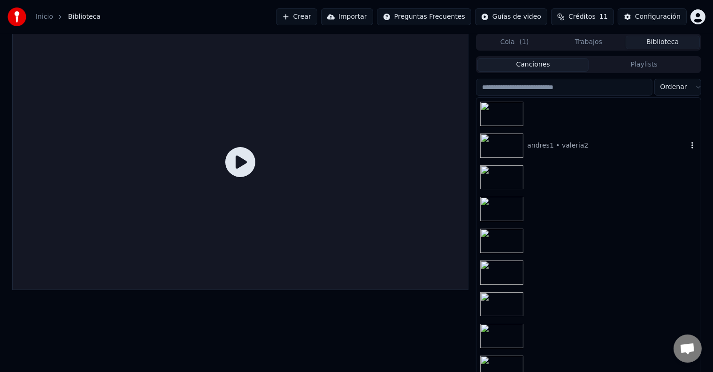
click at [555, 141] on div "andres1 • valeria2" at bounding box center [607, 145] width 160 height 9
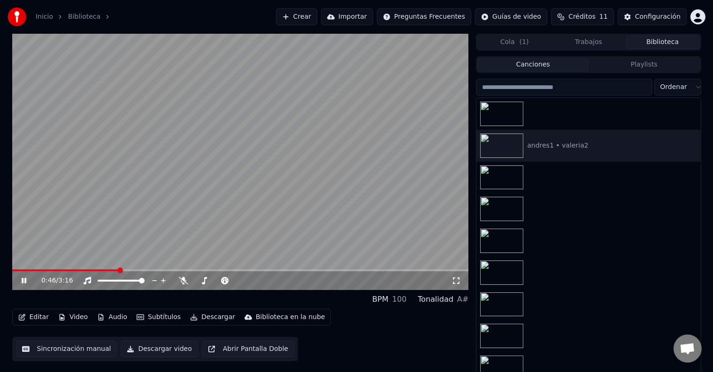
click at [119, 272] on span at bounding box center [240, 271] width 456 height 2
click at [190, 188] on video at bounding box center [240, 162] width 456 height 257
click at [26, 317] on button "Editar" at bounding box center [34, 317] width 38 height 13
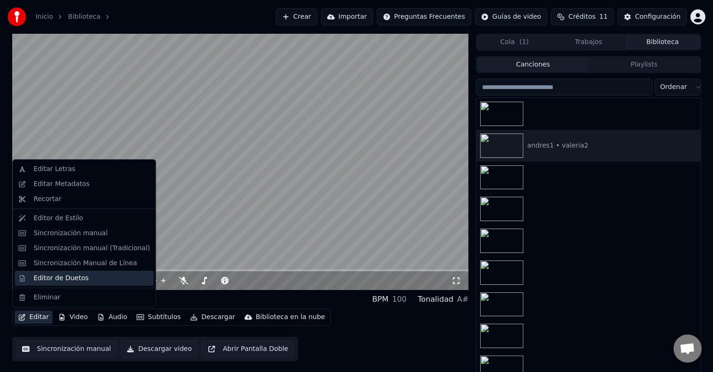
click at [71, 279] on div "Editor de Duetos" at bounding box center [60, 278] width 55 height 9
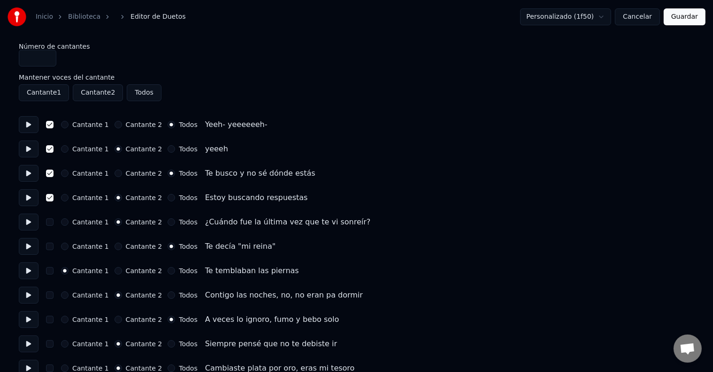
click at [46, 56] on input "*" at bounding box center [38, 58] width 38 height 17
click at [48, 61] on input "*" at bounding box center [38, 58] width 38 height 17
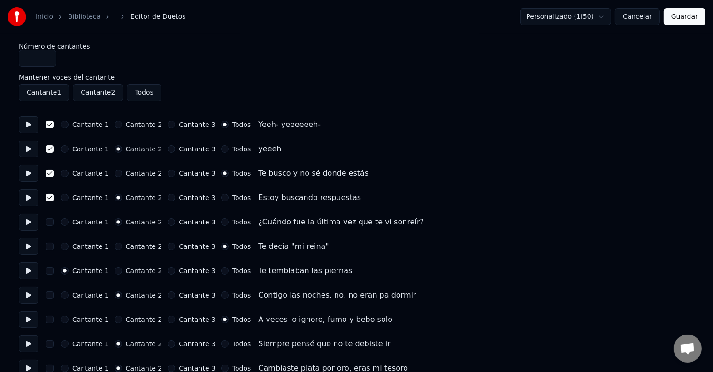
click at [46, 54] on input "*" at bounding box center [38, 58] width 38 height 17
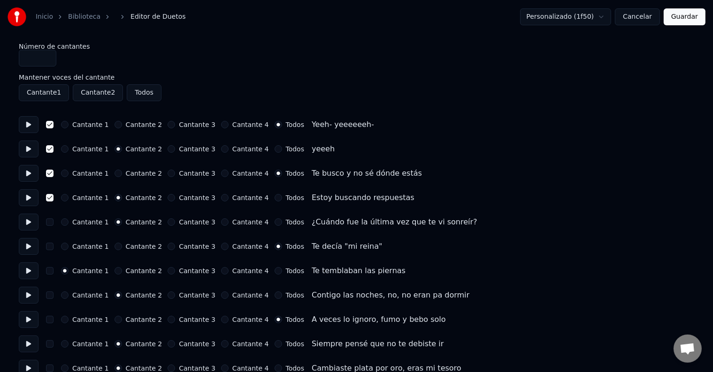
click at [46, 54] on input "*" at bounding box center [38, 58] width 38 height 17
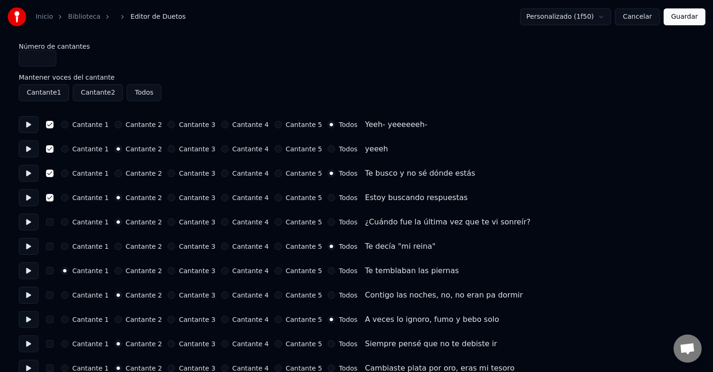
click at [46, 54] on input "*" at bounding box center [38, 58] width 38 height 17
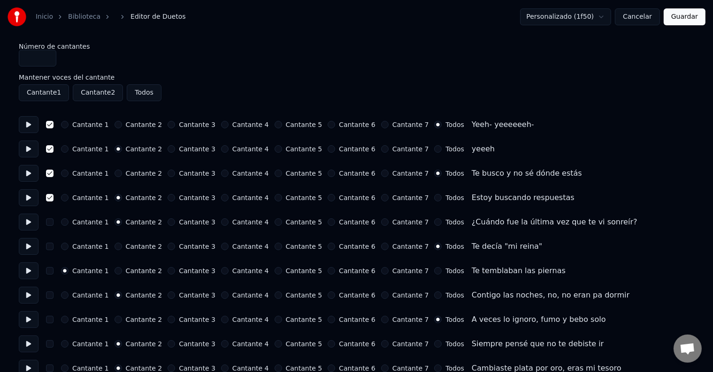
click at [47, 56] on input "*" at bounding box center [38, 58] width 38 height 17
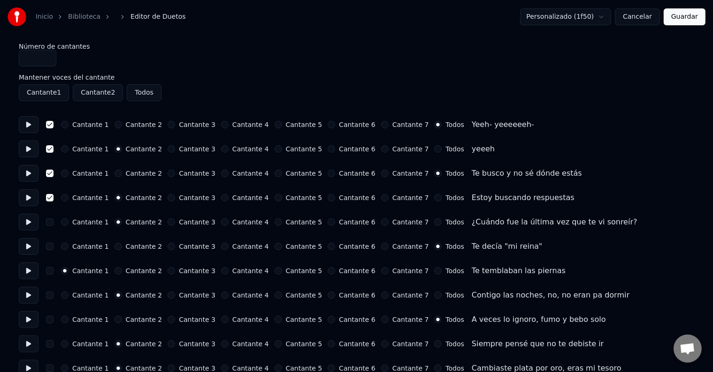
click at [48, 61] on input "*" at bounding box center [38, 58] width 38 height 17
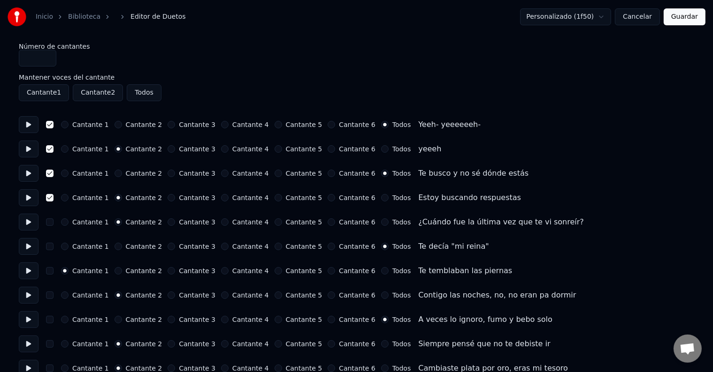
click at [48, 61] on input "*" at bounding box center [38, 58] width 38 height 17
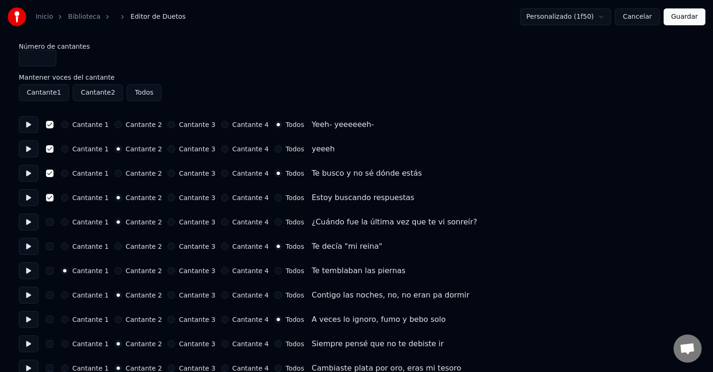
click at [48, 61] on input "*" at bounding box center [38, 58] width 38 height 17
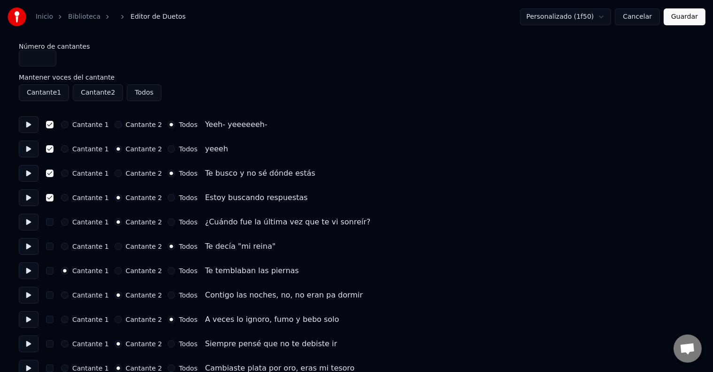
type input "*"
click at [48, 61] on input "*" at bounding box center [38, 58] width 38 height 17
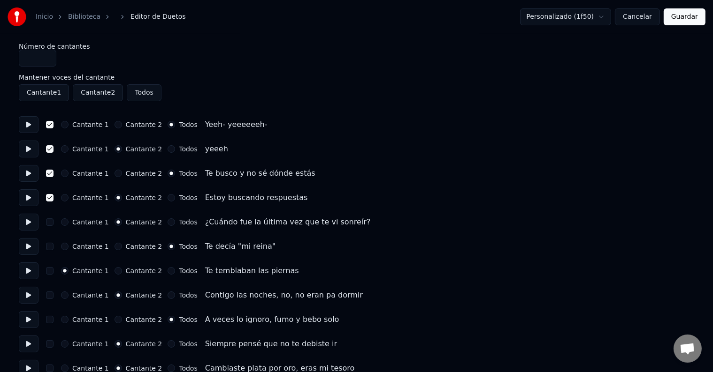
click at [647, 23] on button "Cancelar" at bounding box center [637, 16] width 45 height 17
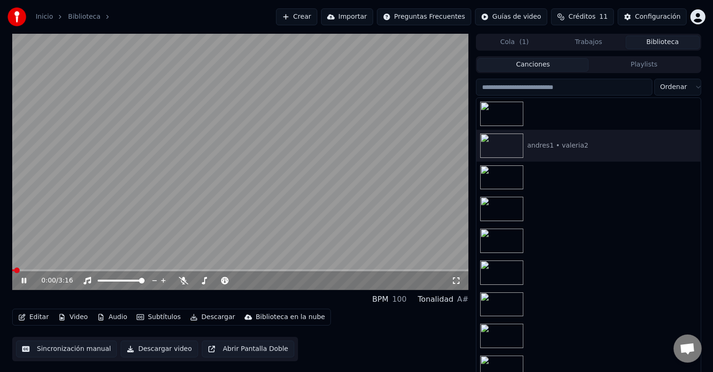
click at [282, 111] on video at bounding box center [240, 162] width 456 height 257
